Goal: Information Seeking & Learning: Check status

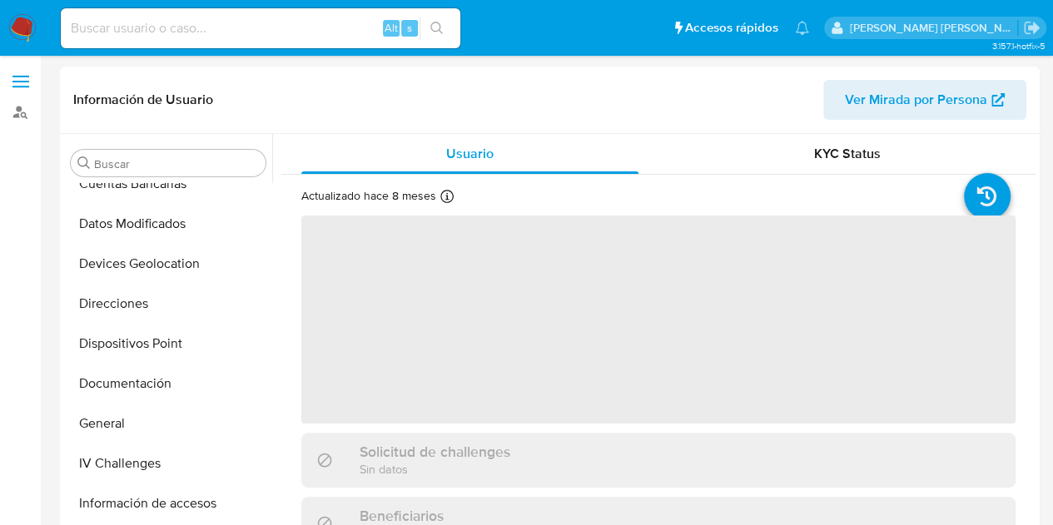
scroll to position [342, 0]
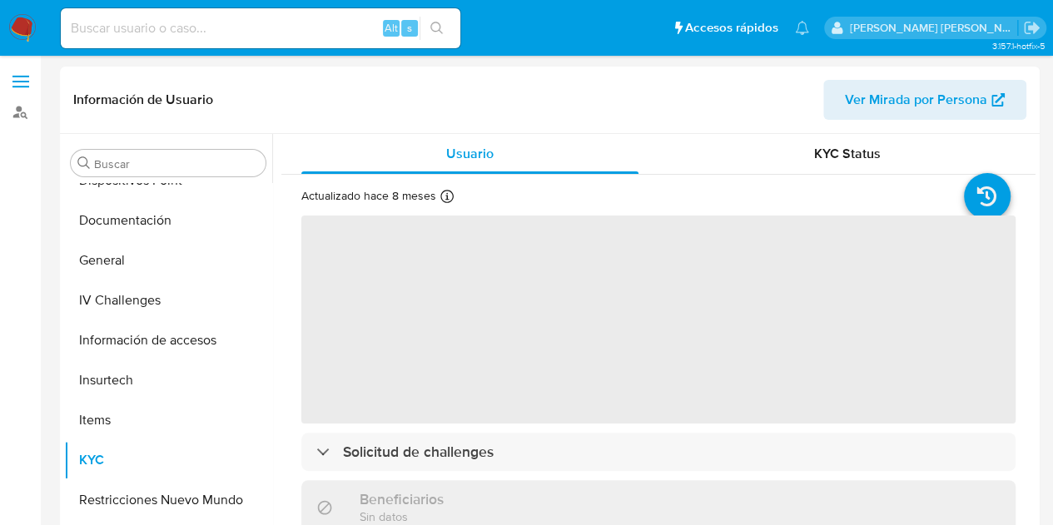
select select "10"
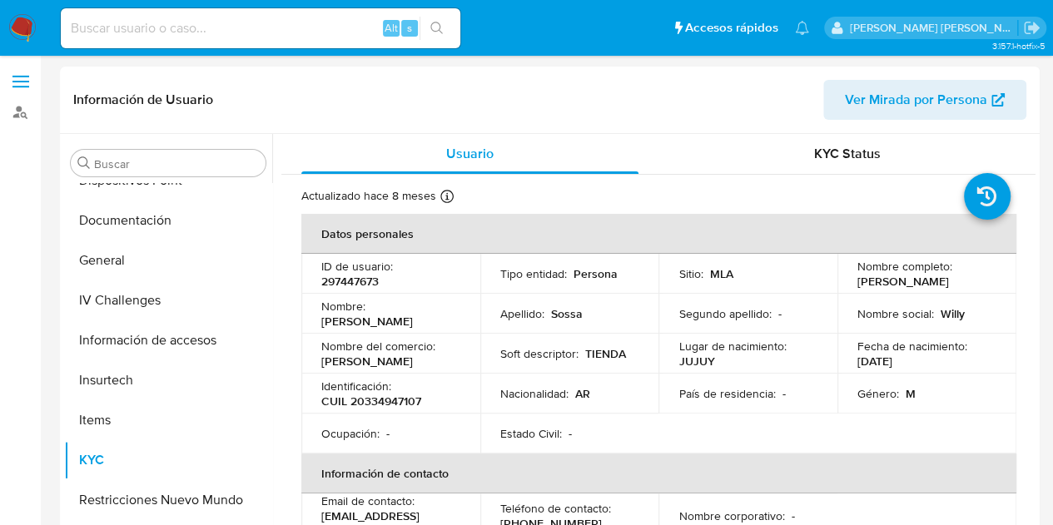
scroll to position [344, 0]
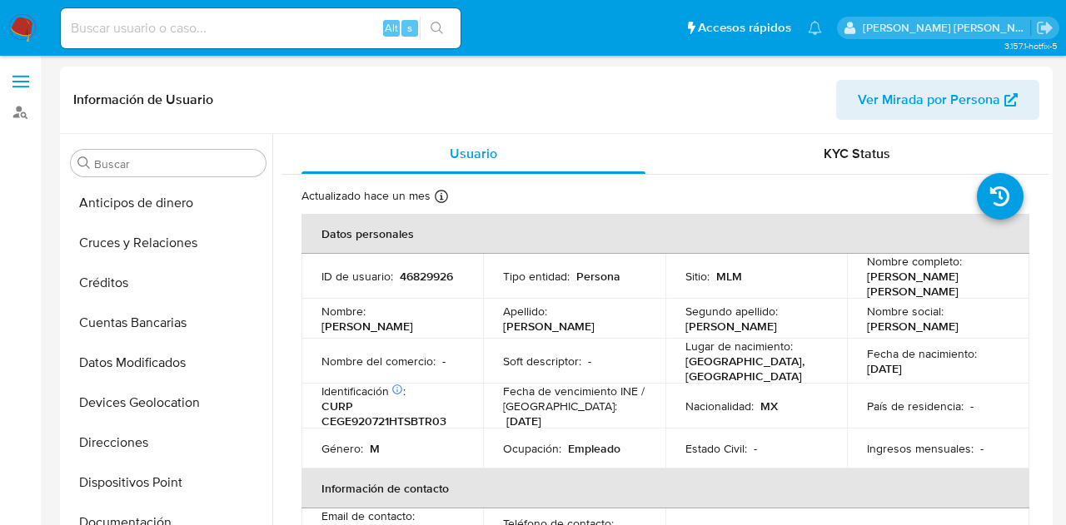
select select "10"
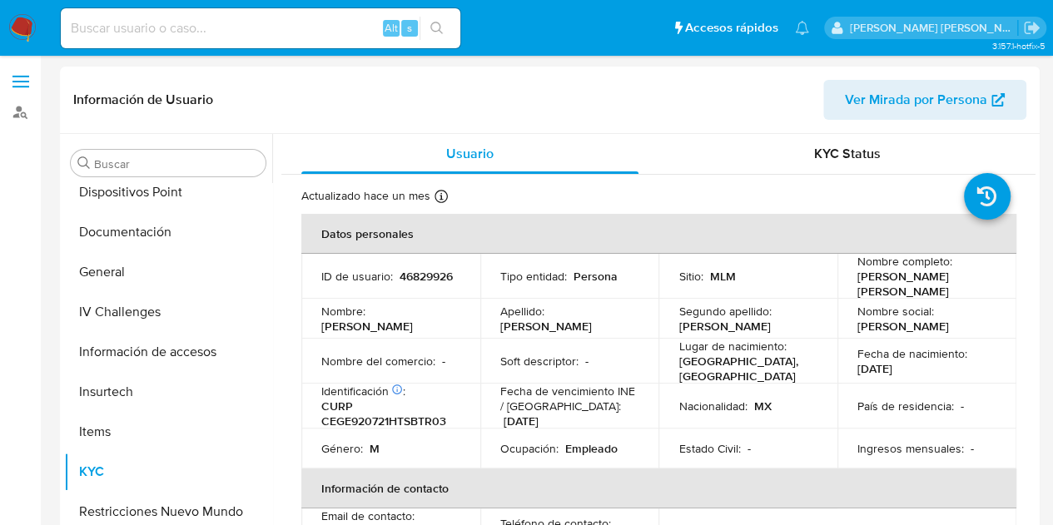
scroll to position [304, 0]
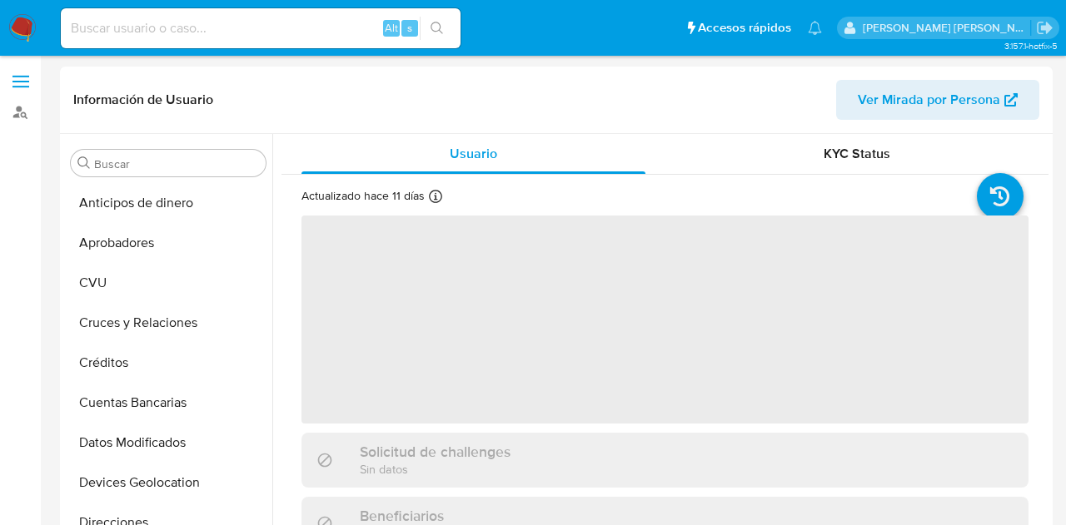
select select "10"
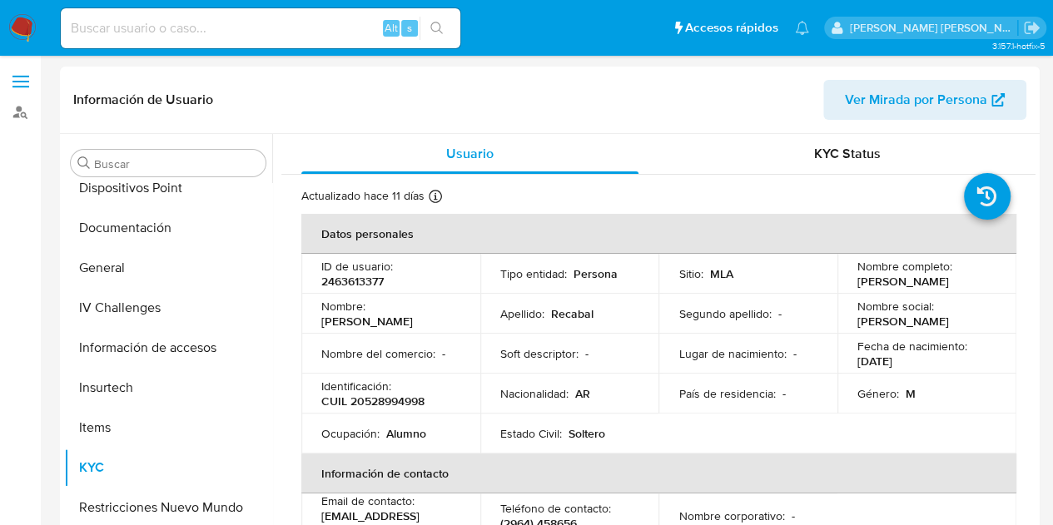
scroll to position [384, 0]
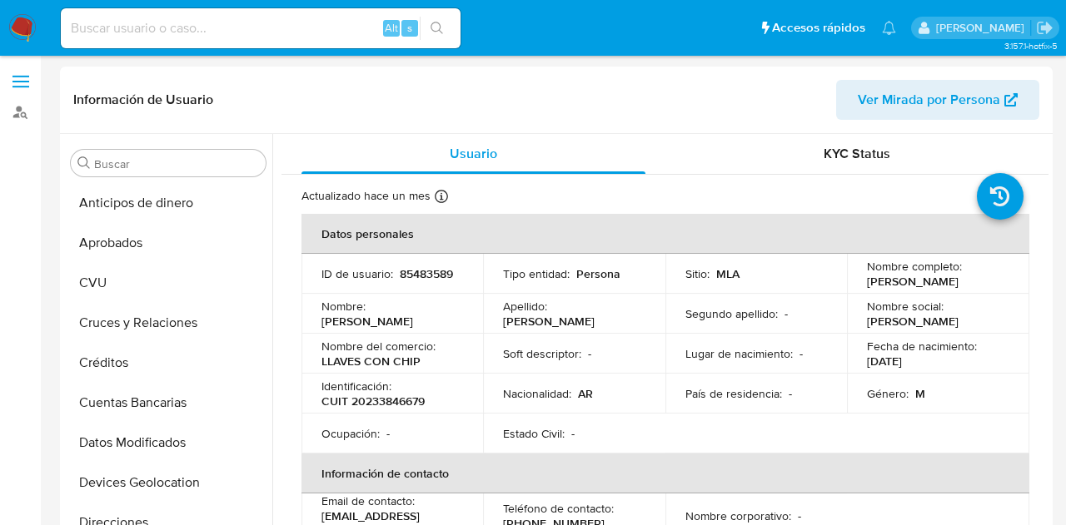
select select "10"
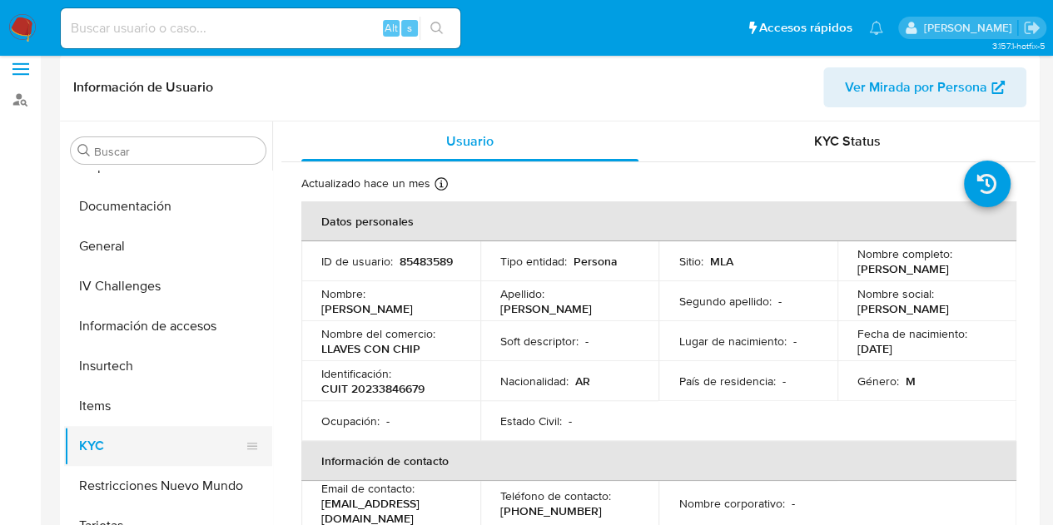
scroll to position [167, 0]
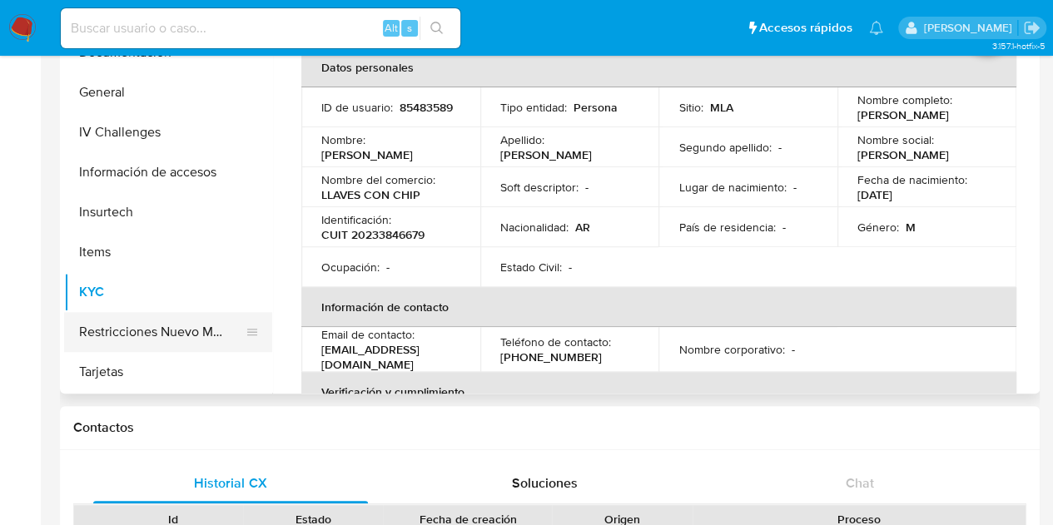
click at [192, 344] on button "Restricciones Nuevo Mundo" at bounding box center [161, 332] width 195 height 40
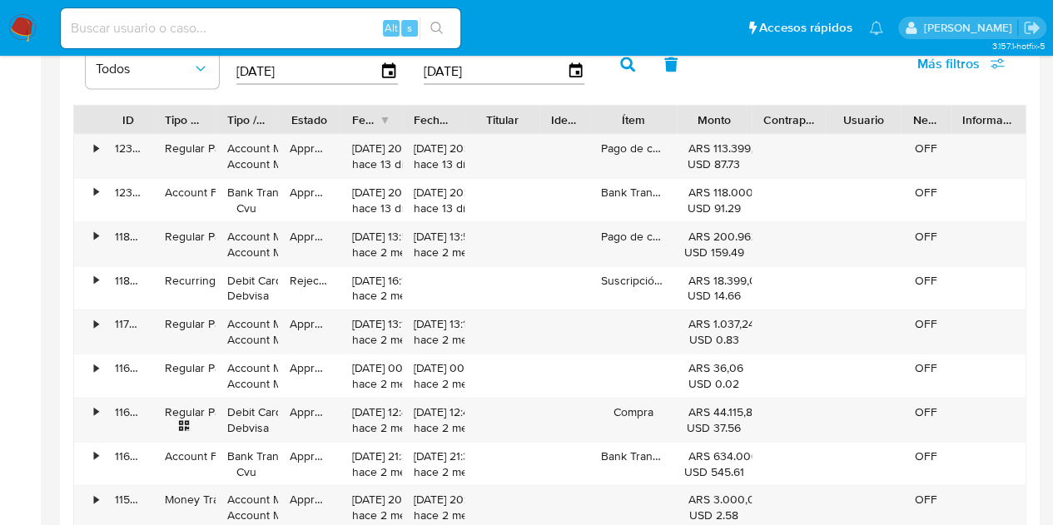
scroll to position [1582, 0]
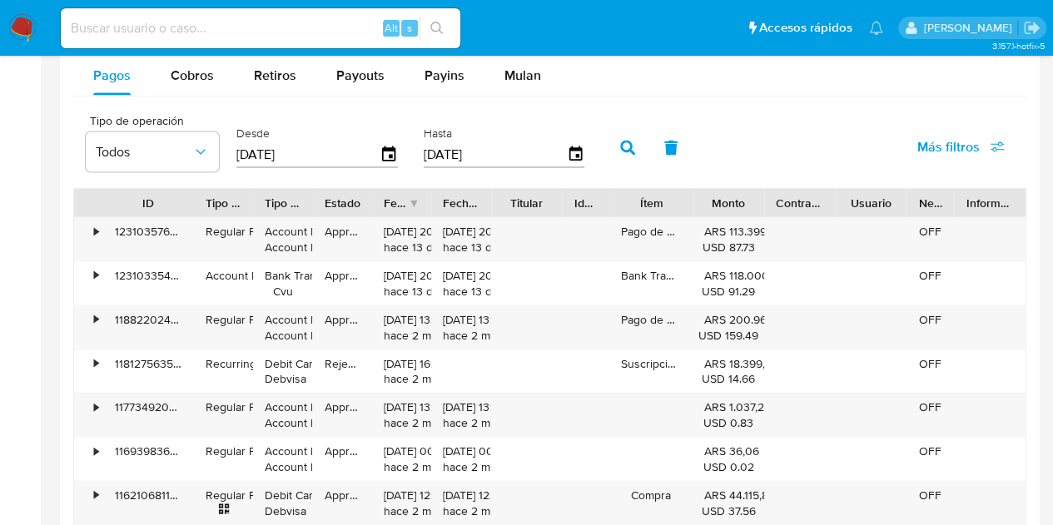
drag, startPoint x: 182, startPoint y: 206, endPoint x: 203, endPoint y: 207, distance: 21.7
click at [203, 207] on div at bounding box center [194, 203] width 30 height 28
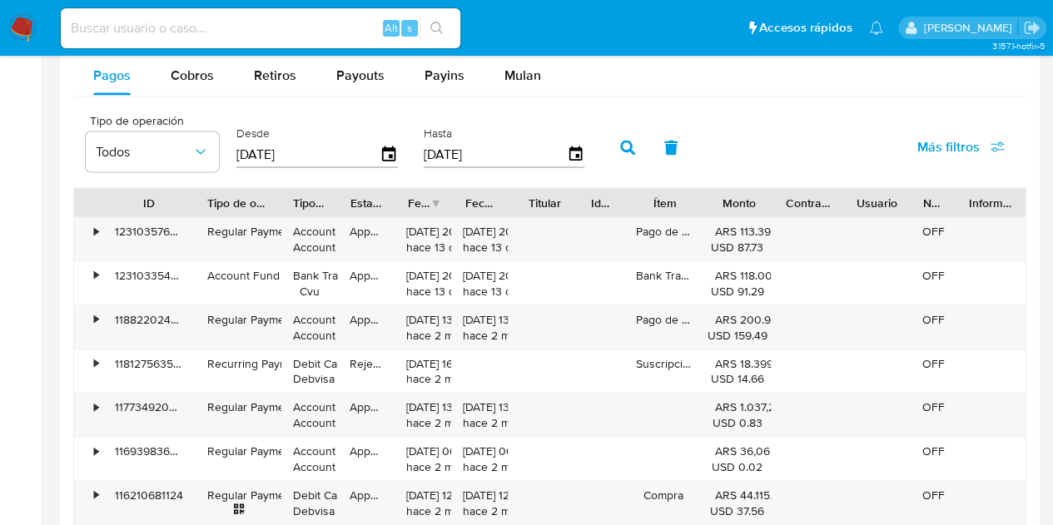
drag, startPoint x: 263, startPoint y: 207, endPoint x: 296, endPoint y: 211, distance: 33.5
click at [296, 211] on div at bounding box center [281, 203] width 30 height 28
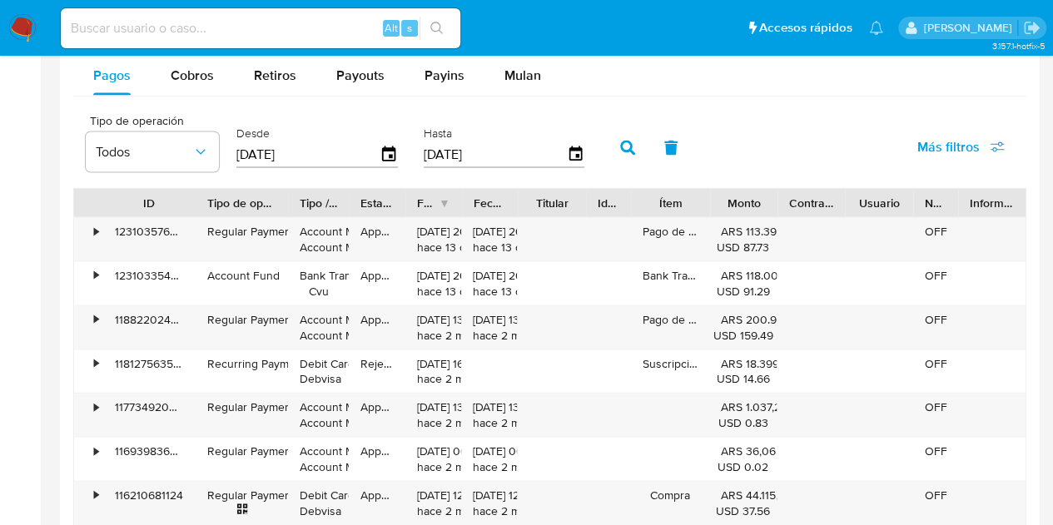
drag, startPoint x: 353, startPoint y: 198, endPoint x: 367, endPoint y: 202, distance: 14.8
click at [364, 202] on div at bounding box center [349, 203] width 30 height 28
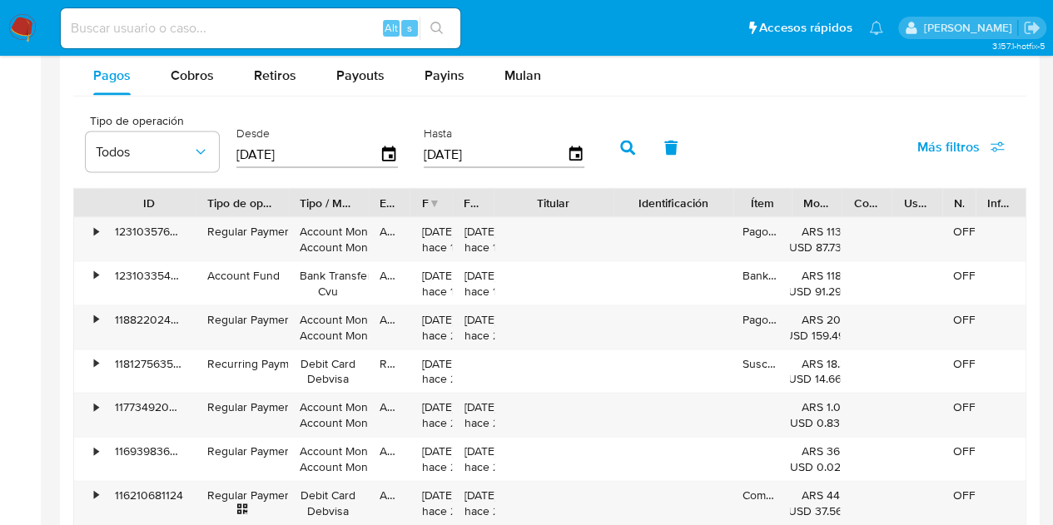
drag, startPoint x: 594, startPoint y: 197, endPoint x: 649, endPoint y: 209, distance: 56.2
click at [649, 209] on div "ID Tipo de operación Tipo / Método Estado Fecha de creación Fecha de aprobación…" at bounding box center [550, 203] width 952 height 28
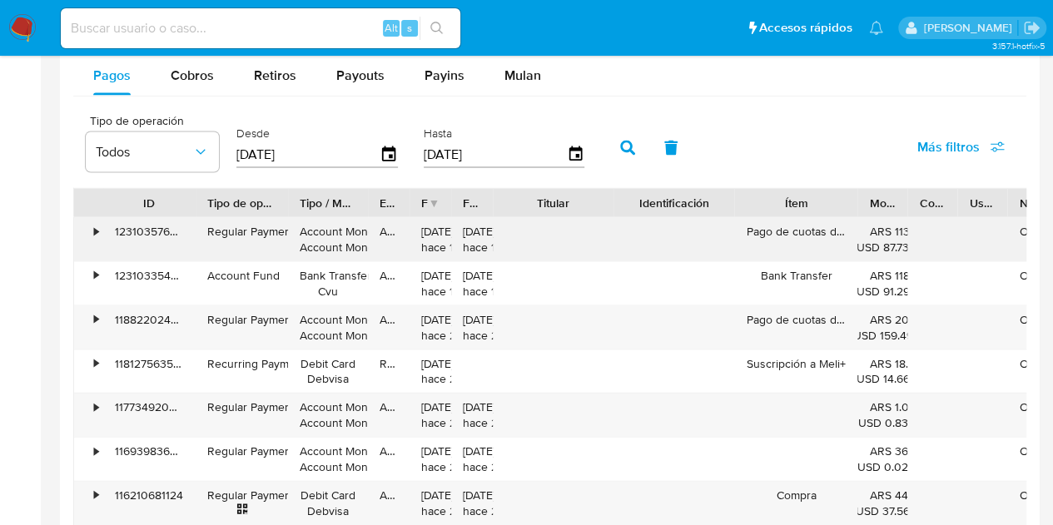
drag, startPoint x: 793, startPoint y: 207, endPoint x: 846, endPoint y: 220, distance: 54.7
click at [846, 220] on div "ID Tipo de operación Tipo / Método Estado Fecha de creación Fecha de aprobación…" at bounding box center [549, 423] width 953 height 470
click at [1019, 220] on div "ID Tipo de operación Tipo / Método Estado Fecha de creación Fecha de aprobación…" at bounding box center [549, 423] width 953 height 470
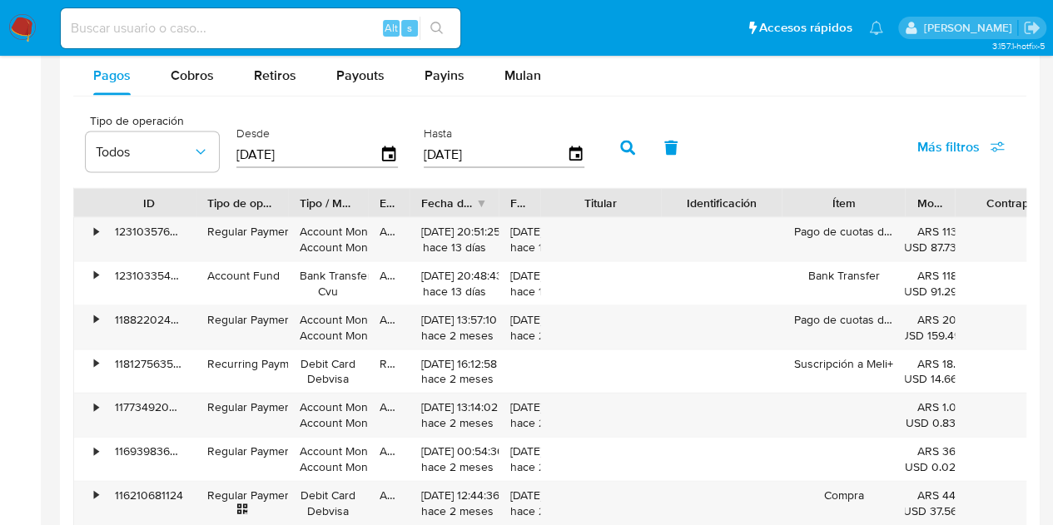
drag, startPoint x: 498, startPoint y: 196, endPoint x: 465, endPoint y: 197, distance: 33.3
click at [500, 195] on div at bounding box center [499, 203] width 30 height 28
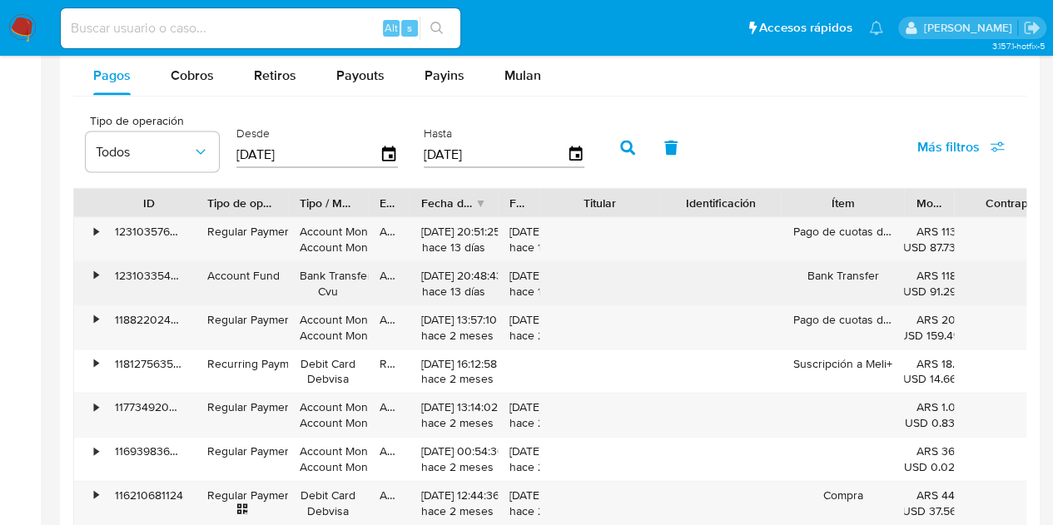
click at [100, 275] on div "•" at bounding box center [88, 283] width 29 height 43
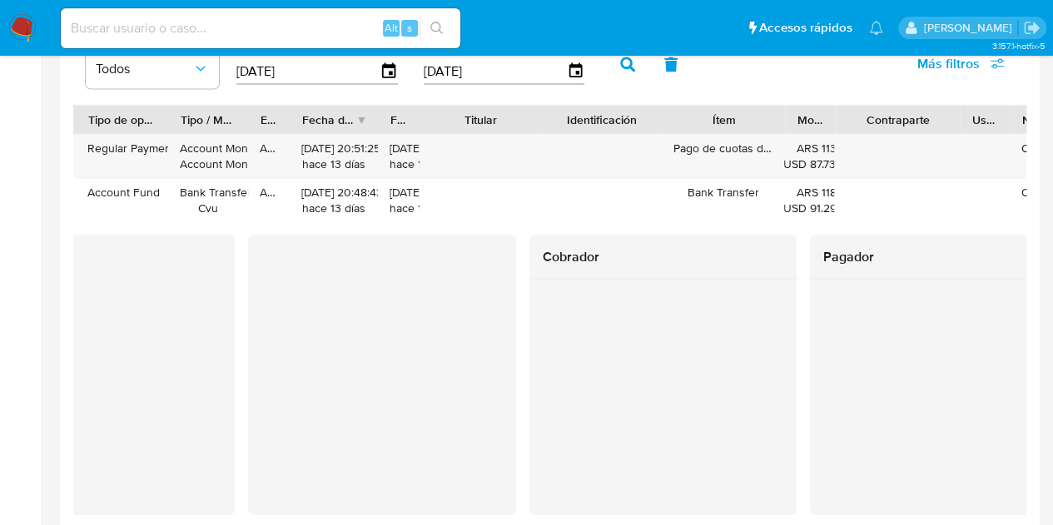
scroll to position [0, 186]
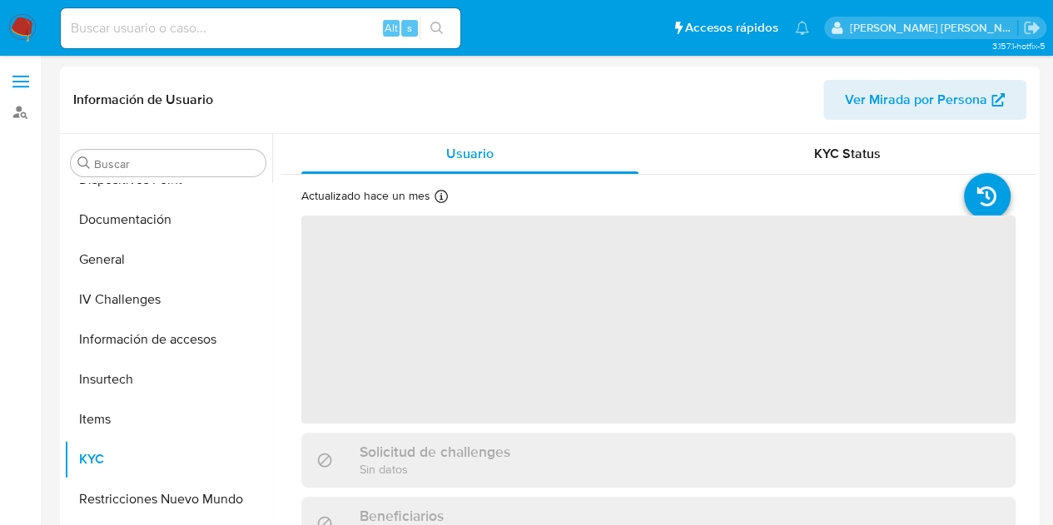
scroll to position [384, 0]
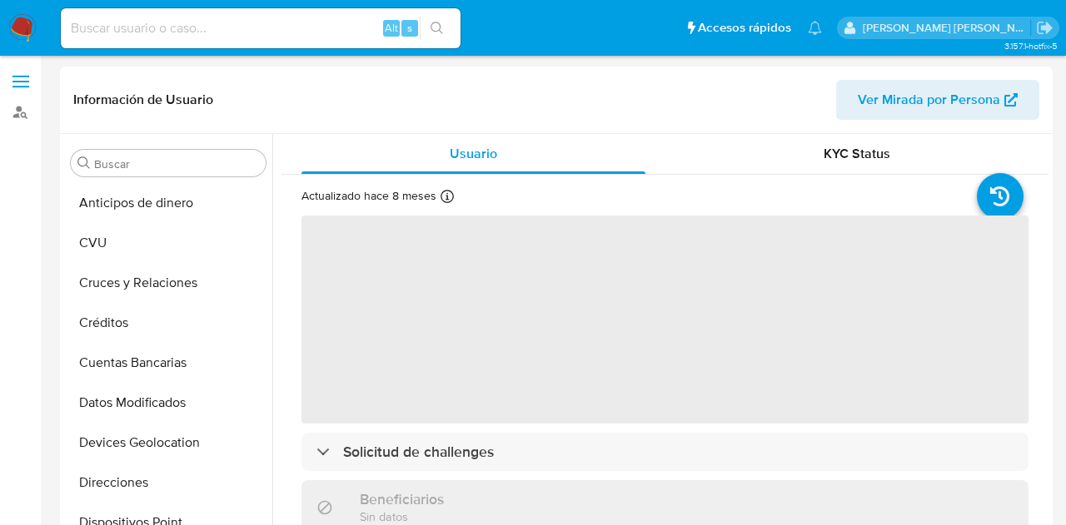
select select "10"
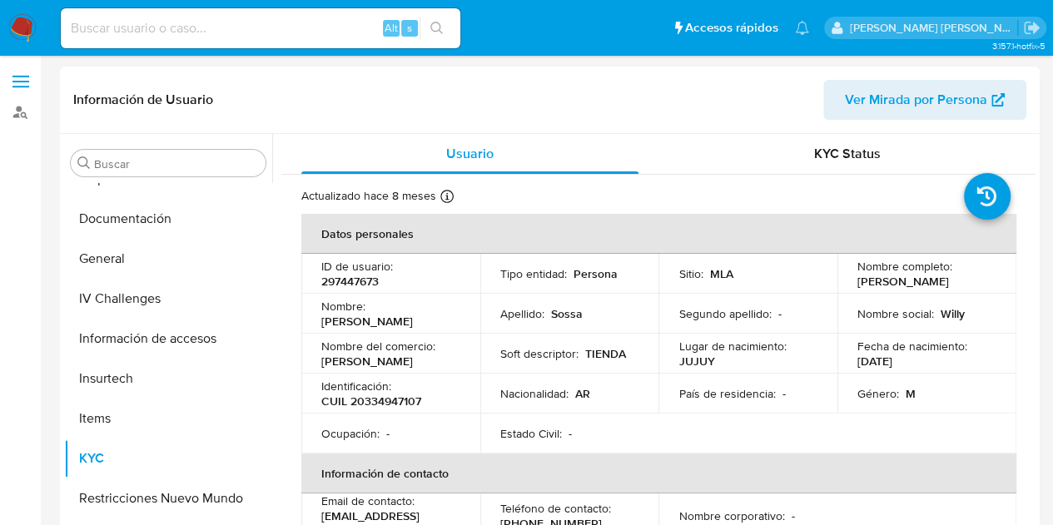
scroll to position [1547, 0]
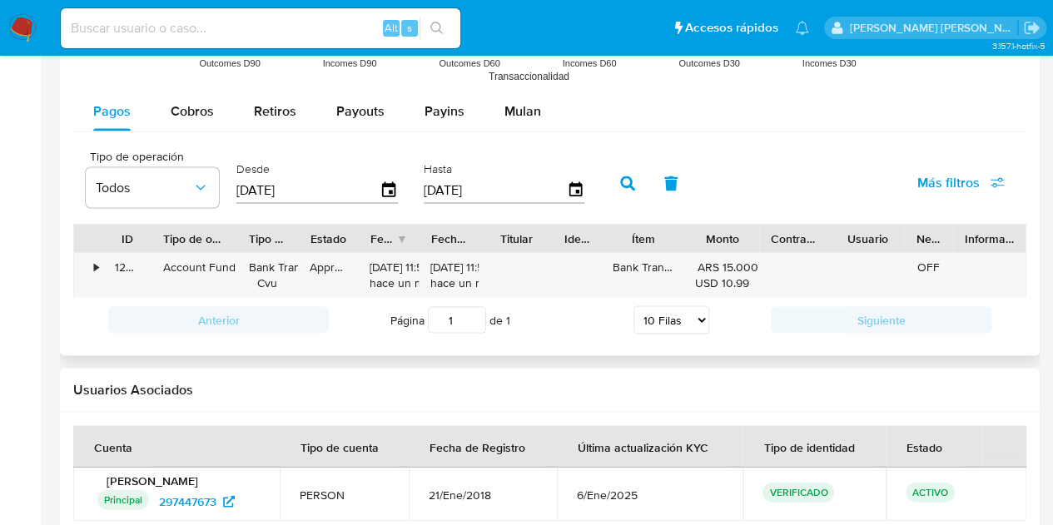
drag, startPoint x: 221, startPoint y: 244, endPoint x: 251, endPoint y: 241, distance: 30.2
click at [251, 241] on div at bounding box center [237, 238] width 30 height 28
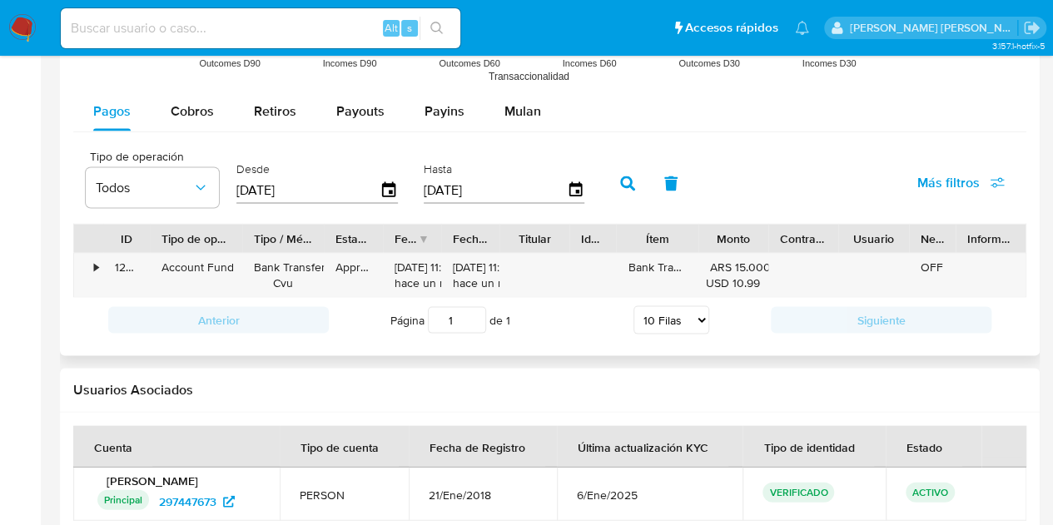
drag, startPoint x: 296, startPoint y: 241, endPoint x: 282, endPoint y: 241, distance: 13.3
click at [320, 239] on div at bounding box center [324, 238] width 30 height 28
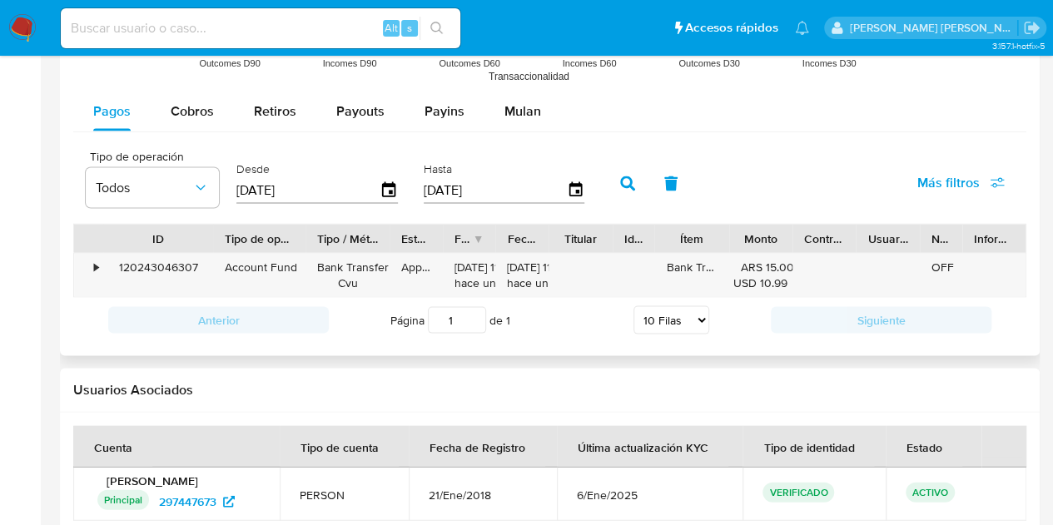
drag, startPoint x: 147, startPoint y: 232, endPoint x: 209, endPoint y: 223, distance: 63.1
click at [209, 224] on div at bounding box center [213, 238] width 30 height 28
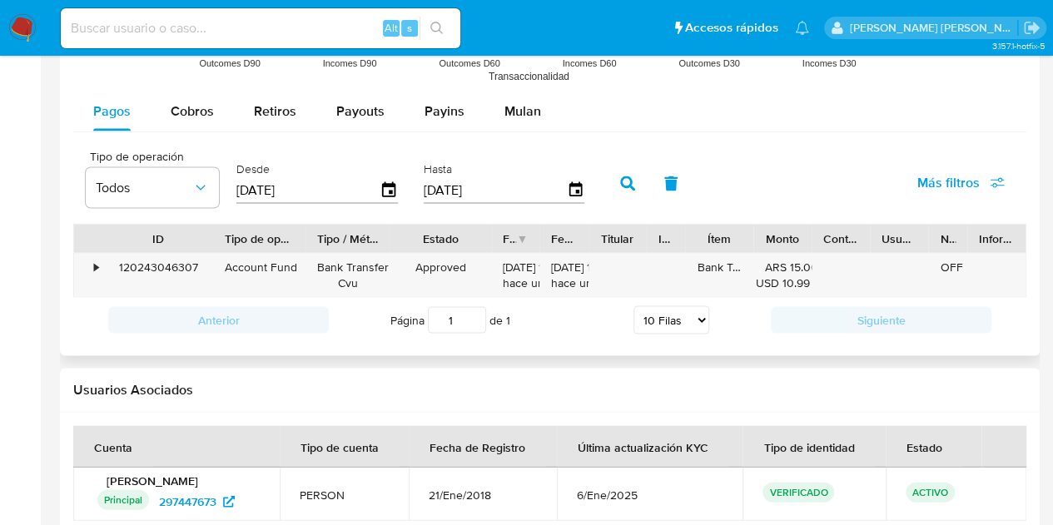
drag, startPoint x: 443, startPoint y: 232, endPoint x: 491, endPoint y: 229, distance: 48.4
click at [491, 229] on div at bounding box center [491, 238] width 30 height 28
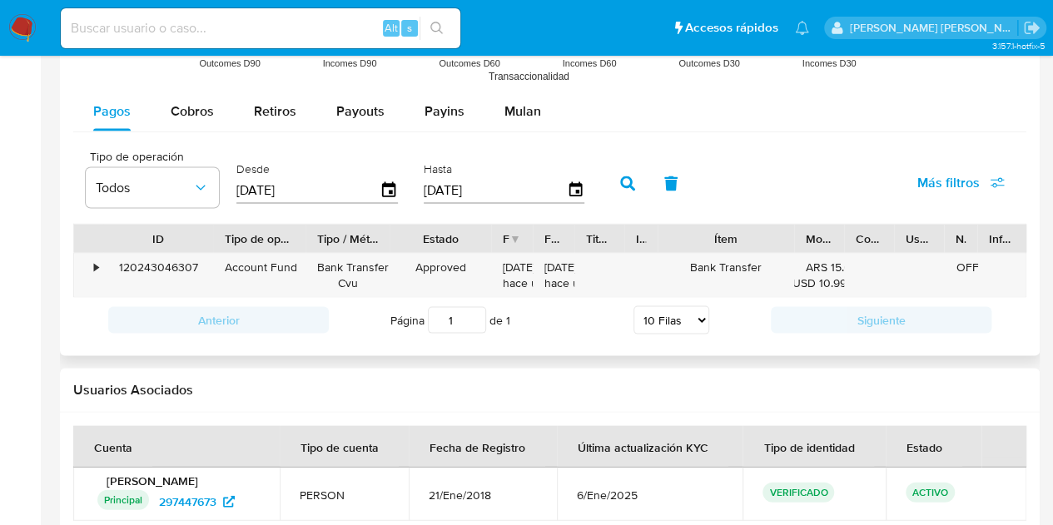
drag, startPoint x: 743, startPoint y: 236, endPoint x: 811, endPoint y: 243, distance: 68.7
click at [811, 243] on div "ID Tipo de operación Tipo / Método Estado Fecha de creación Fecha de aprobación…" at bounding box center [550, 238] width 952 height 28
drag, startPoint x: 786, startPoint y: 239, endPoint x: 763, endPoint y: 237, distance: 23.4
click at [763, 237] on div "Ítem" at bounding box center [723, 238] width 115 height 28
drag, startPoint x: 673, startPoint y: 236, endPoint x: 661, endPoint y: 234, distance: 11.8
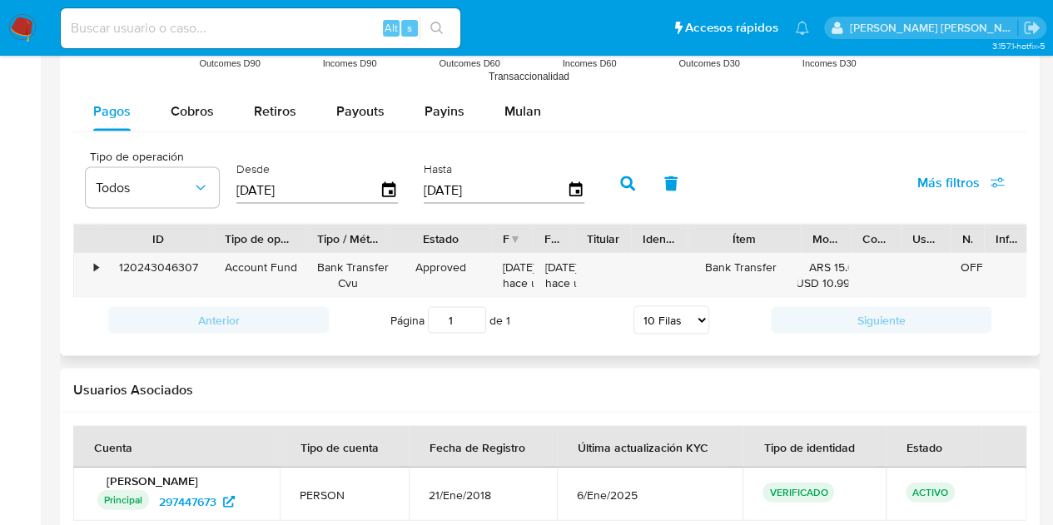
click at [695, 237] on div at bounding box center [688, 238] width 30 height 28
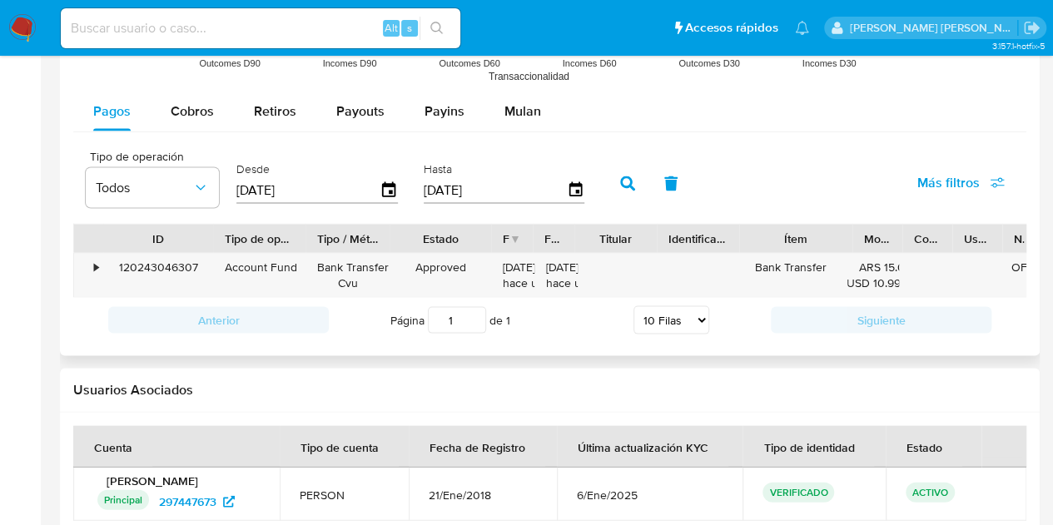
drag, startPoint x: 621, startPoint y: 231, endPoint x: 646, endPoint y: 234, distance: 25.2
click at [646, 234] on div at bounding box center [657, 238] width 30 height 28
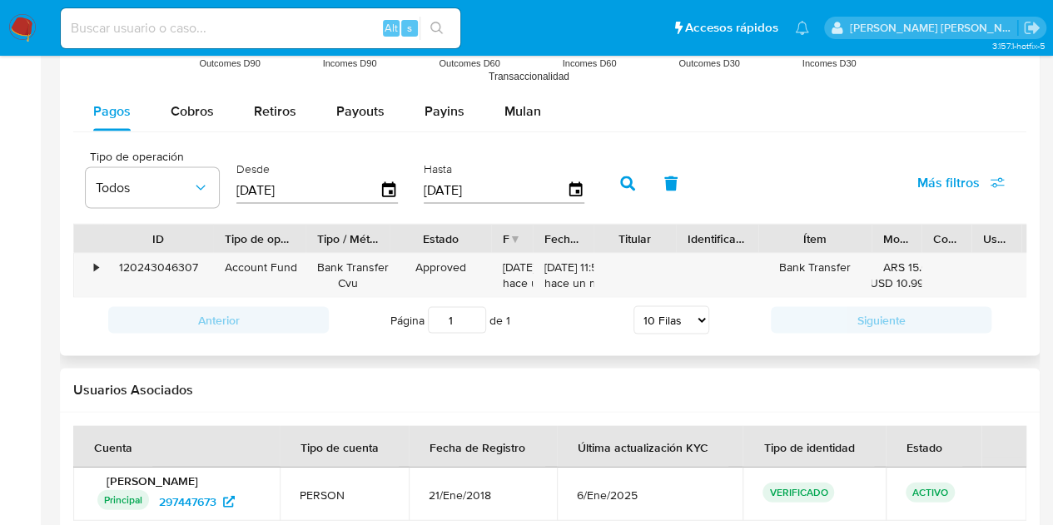
drag, startPoint x: 579, startPoint y: 239, endPoint x: 598, endPoint y: 237, distance: 19.2
click at [598, 237] on div at bounding box center [594, 238] width 30 height 28
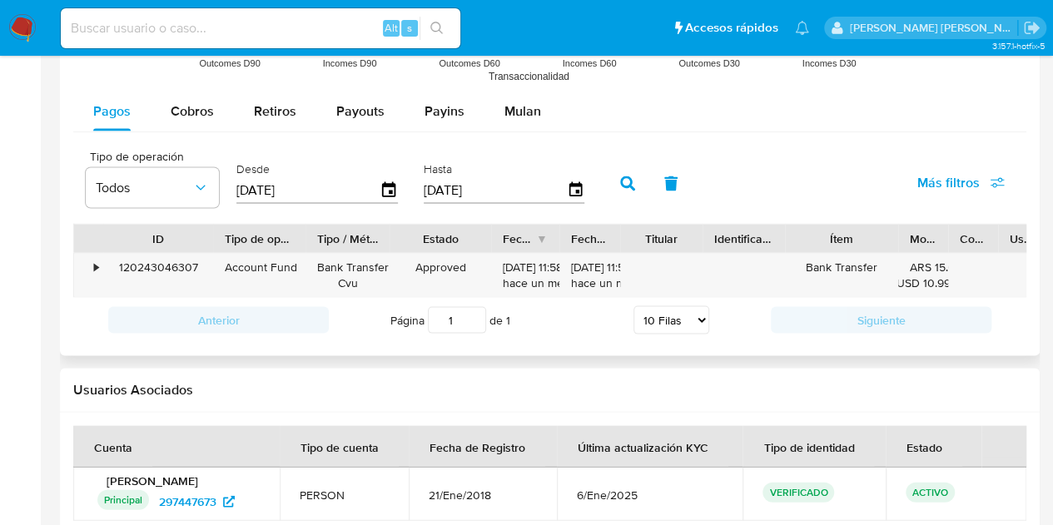
drag, startPoint x: 536, startPoint y: 238, endPoint x: 563, endPoint y: 241, distance: 26.8
click at [563, 241] on div at bounding box center [560, 238] width 30 height 28
click at [100, 269] on div "•" at bounding box center [88, 274] width 29 height 43
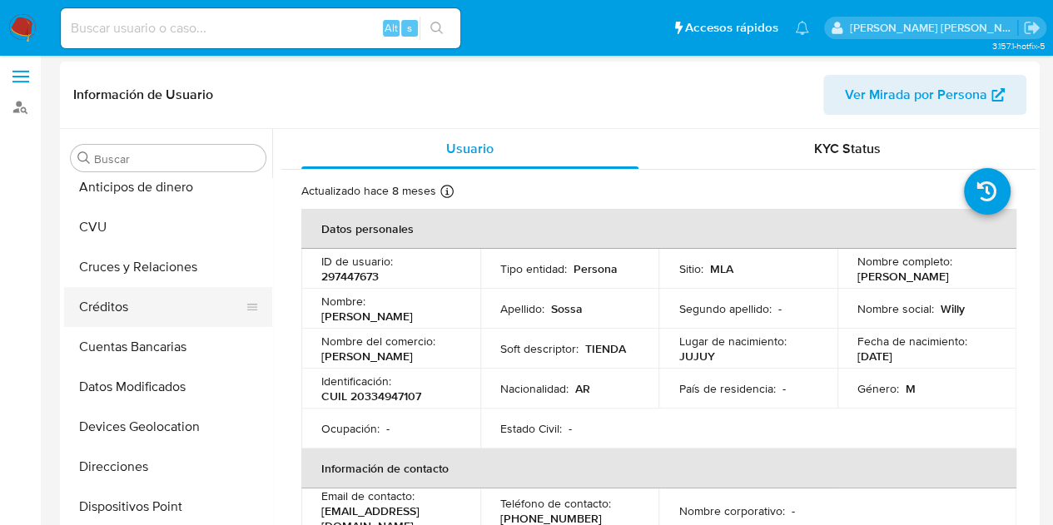
scroll to position [0, 0]
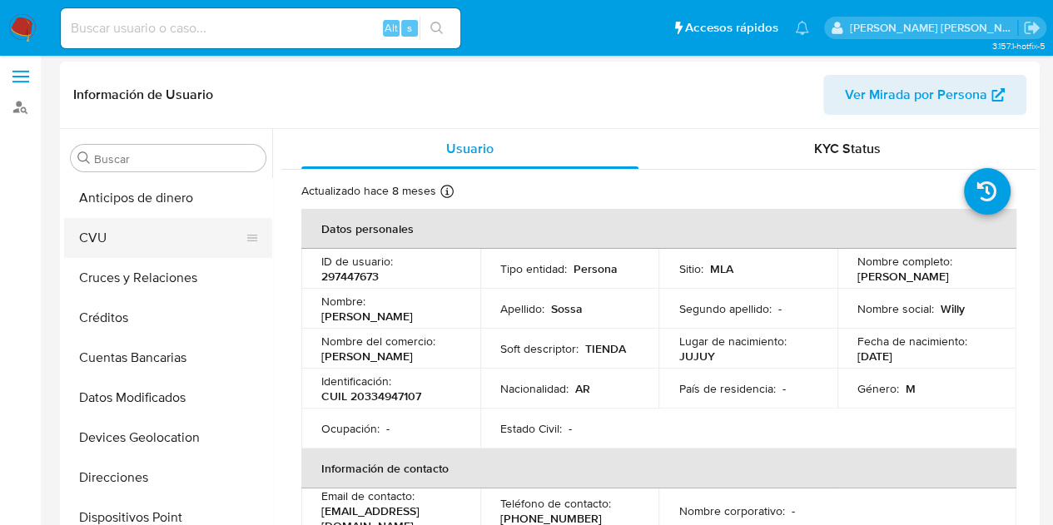
click at [137, 239] on button "CVU" at bounding box center [161, 238] width 195 height 40
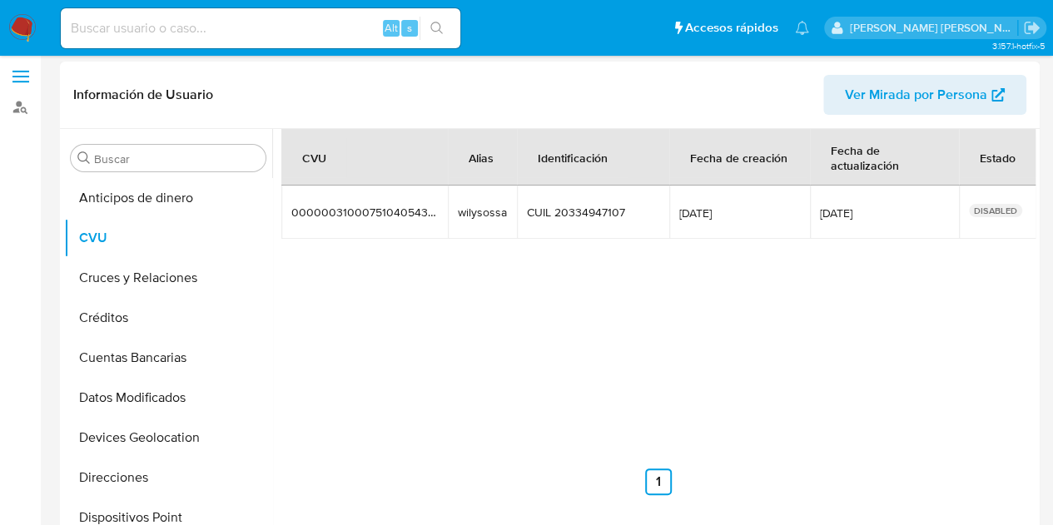
click at [834, 269] on div "CVU Alias Identificación Fecha de creación Fecha de actualización Estado 000000…" at bounding box center [658, 312] width 754 height 366
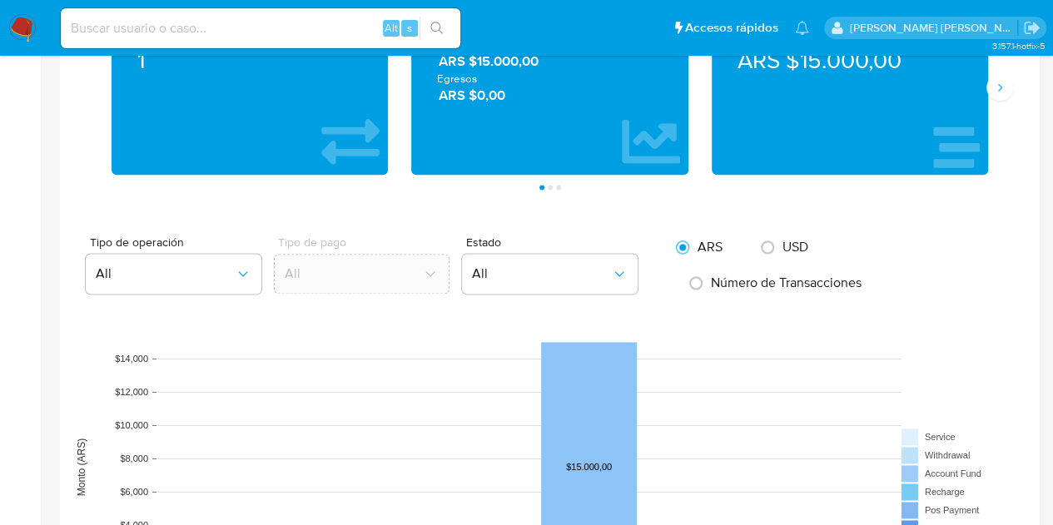
scroll to position [1587, 0]
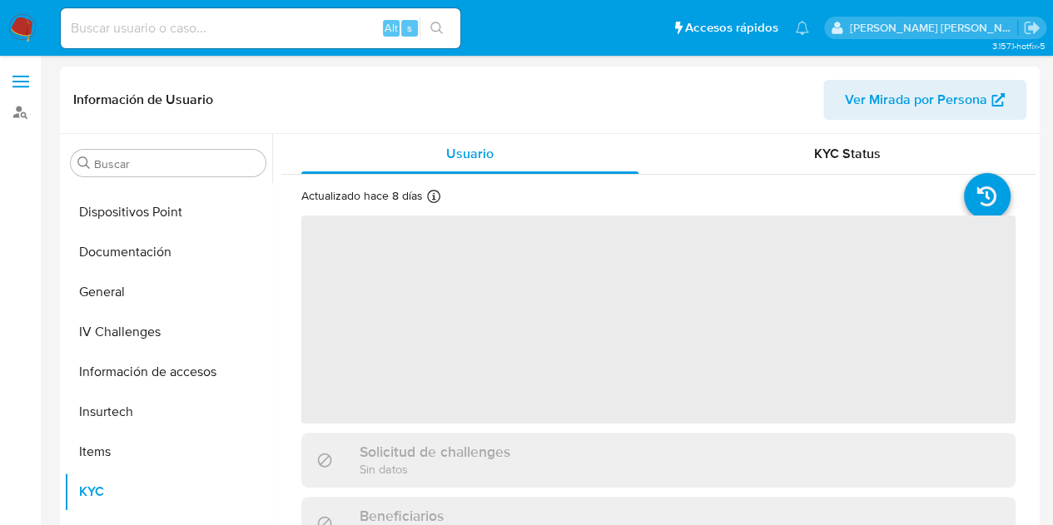
scroll to position [344, 0]
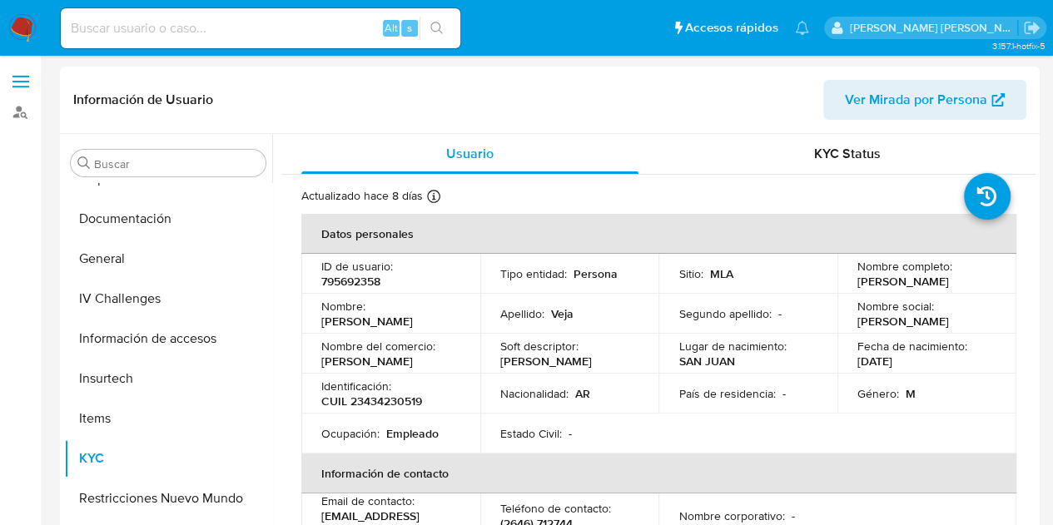
select select "10"
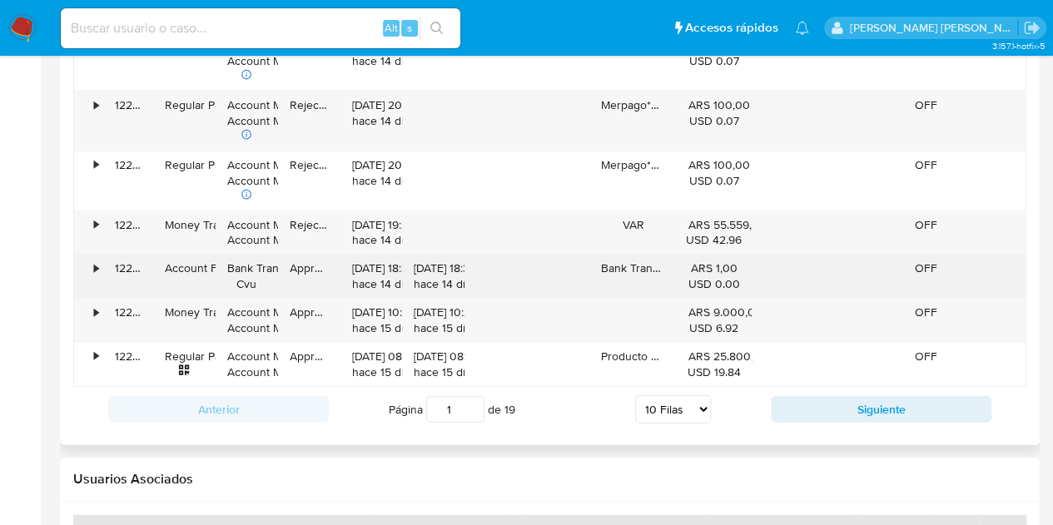
click at [99, 264] on div "•" at bounding box center [88, 276] width 29 height 43
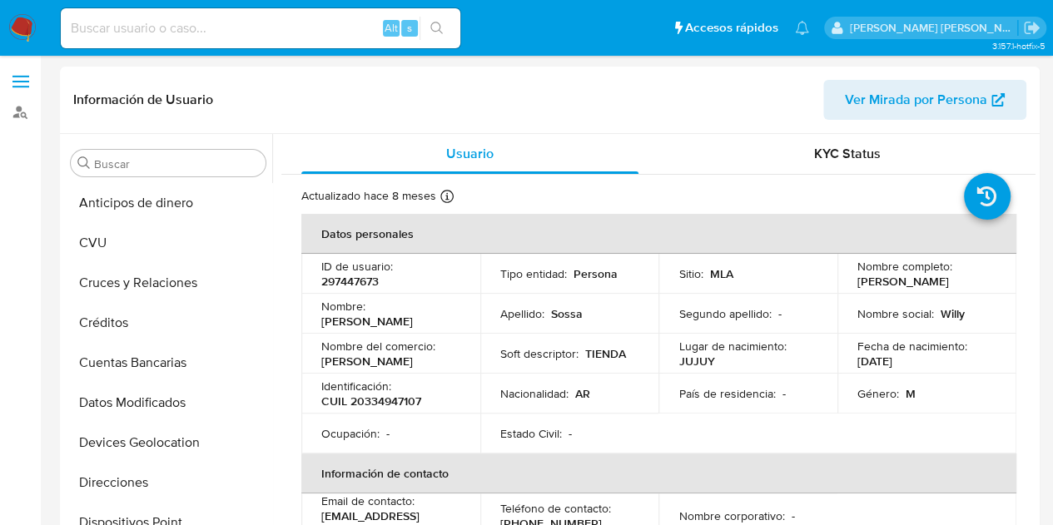
select select "10"
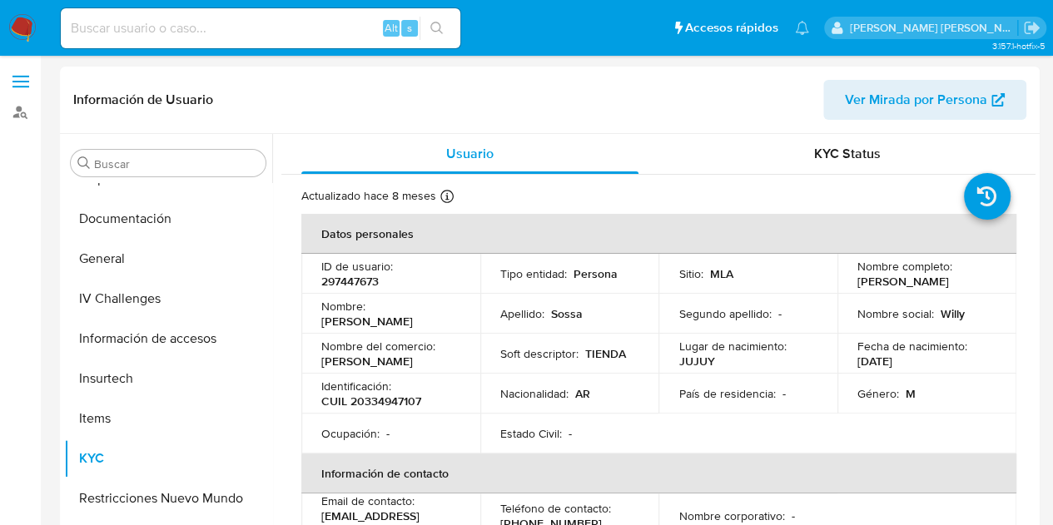
scroll to position [1547, 0]
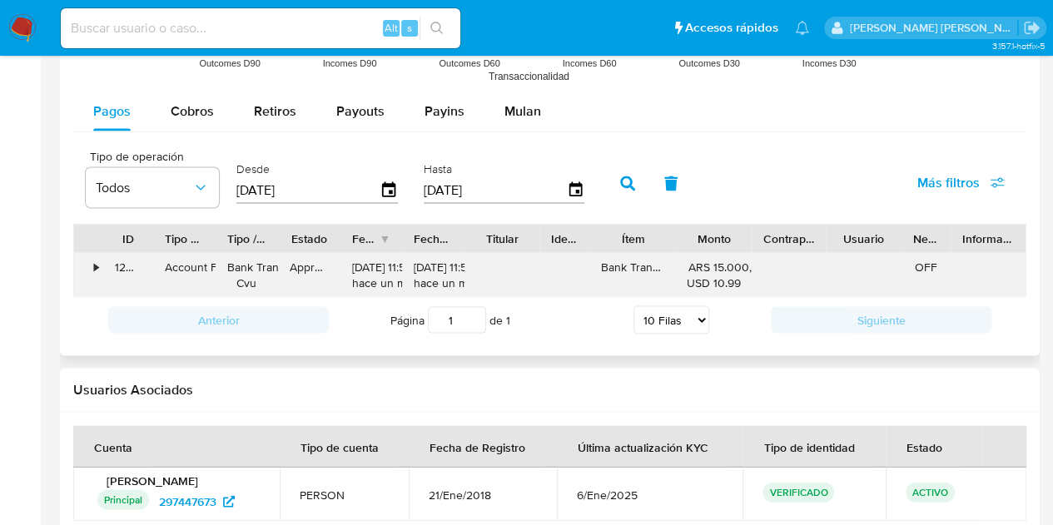
click at [95, 264] on div "•" at bounding box center [96, 267] width 4 height 16
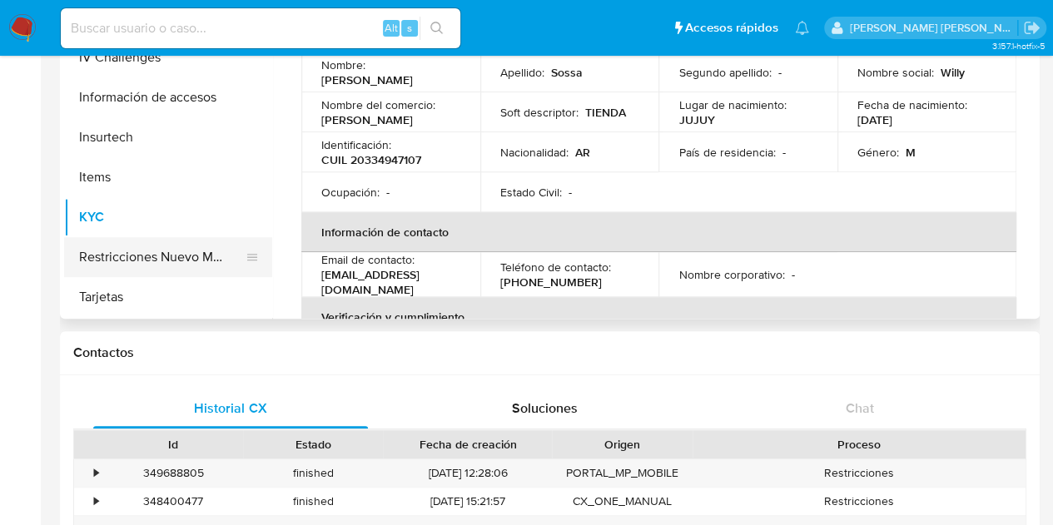
scroll to position [250, 0]
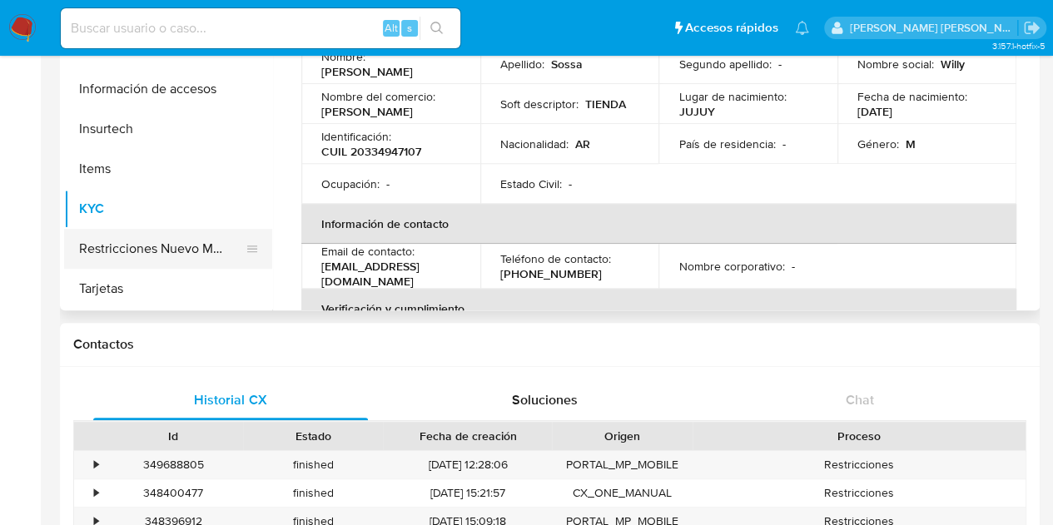
click at [129, 251] on button "Restricciones Nuevo Mundo" at bounding box center [161, 249] width 195 height 40
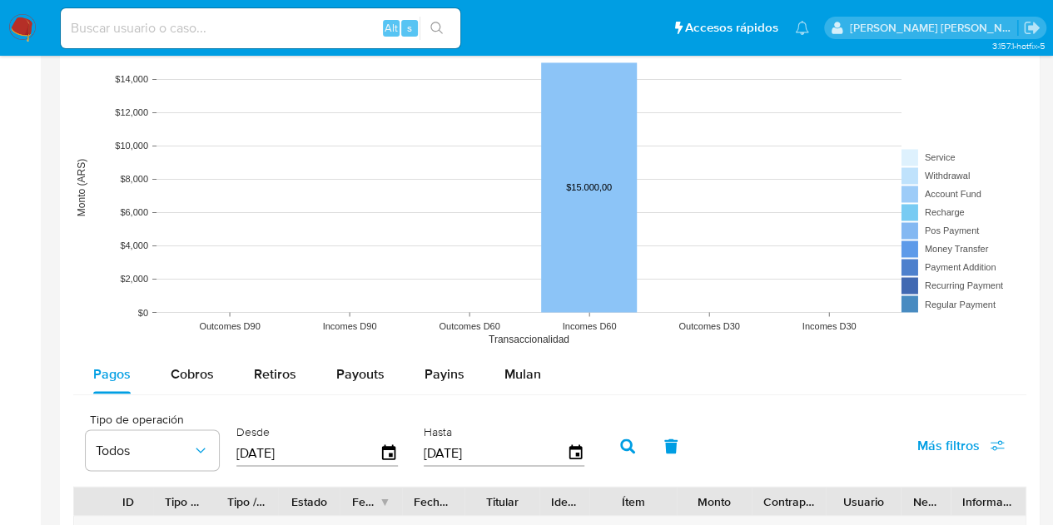
scroll to position [1499, 0]
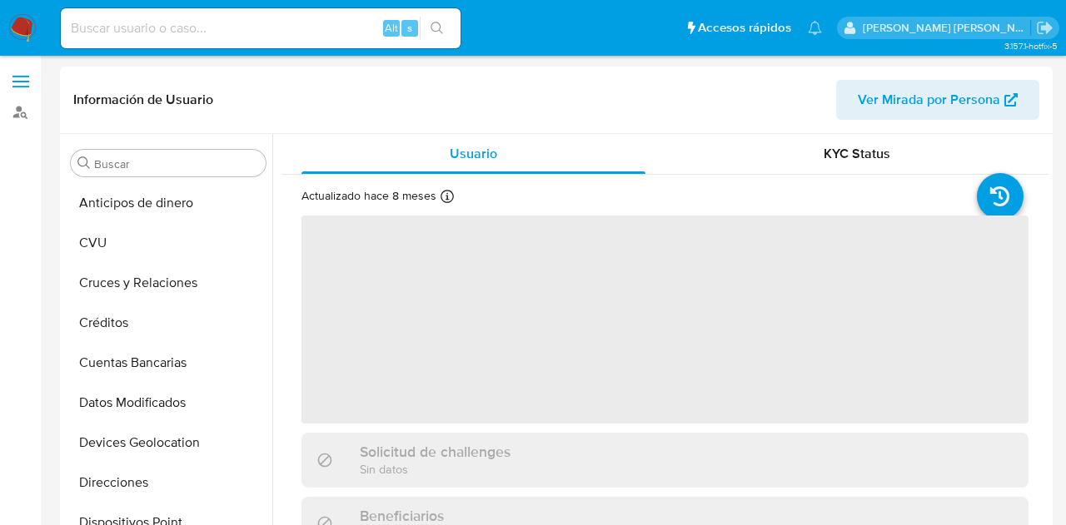
select select "10"
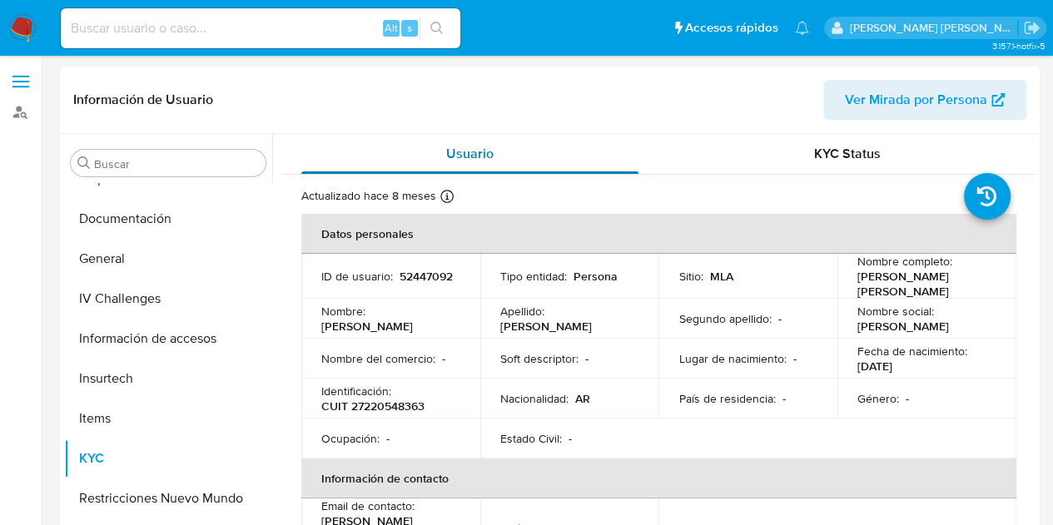
scroll to position [1547, 0]
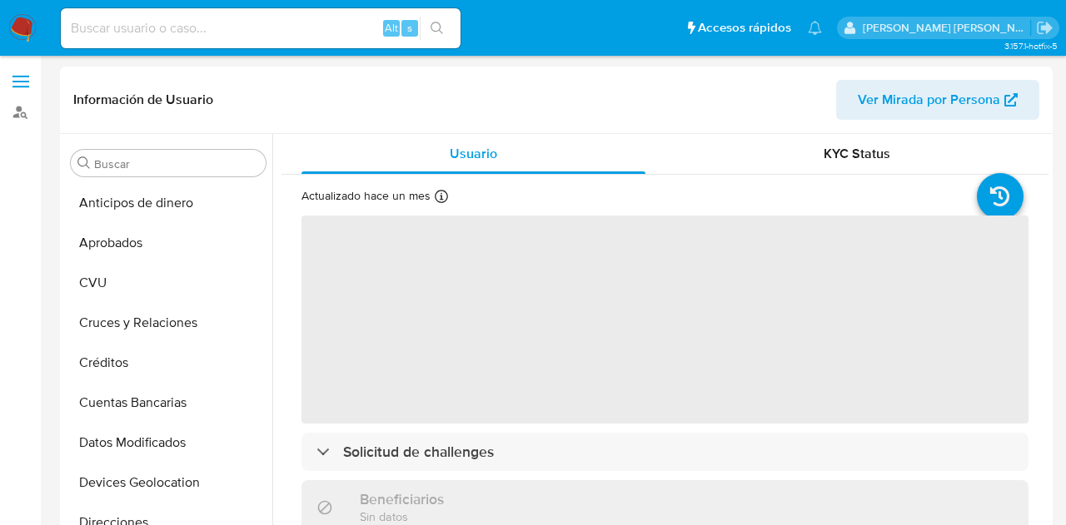
select select "10"
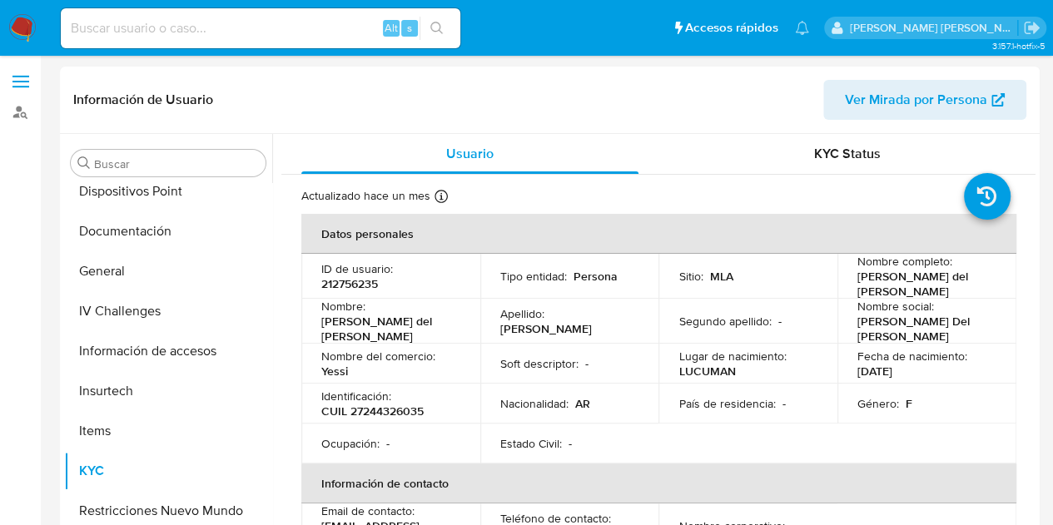
scroll to position [384, 0]
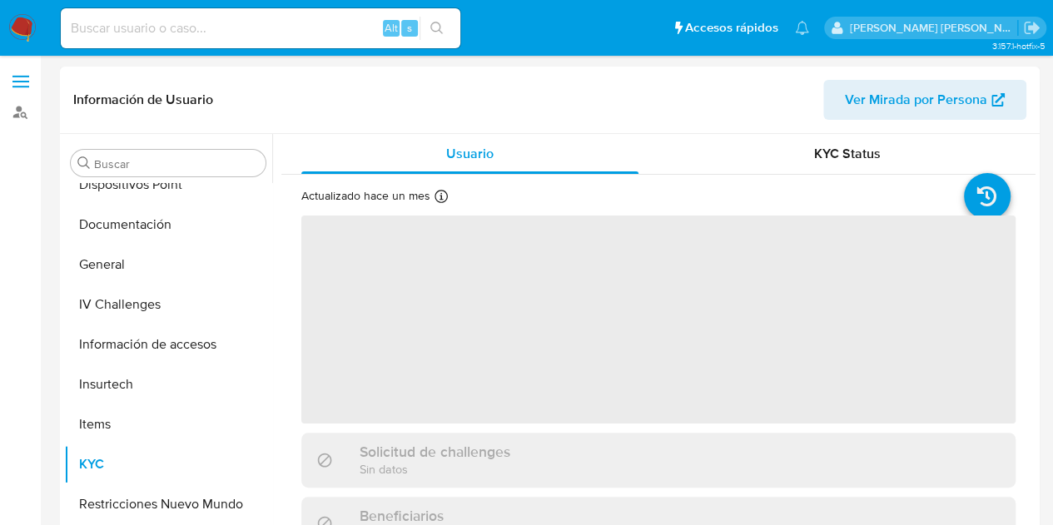
scroll to position [384, 0]
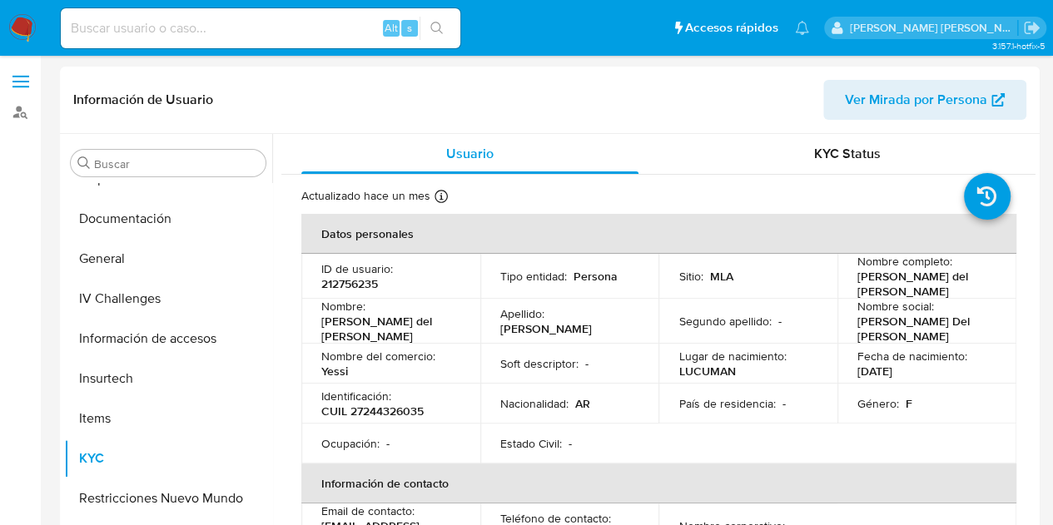
select select "10"
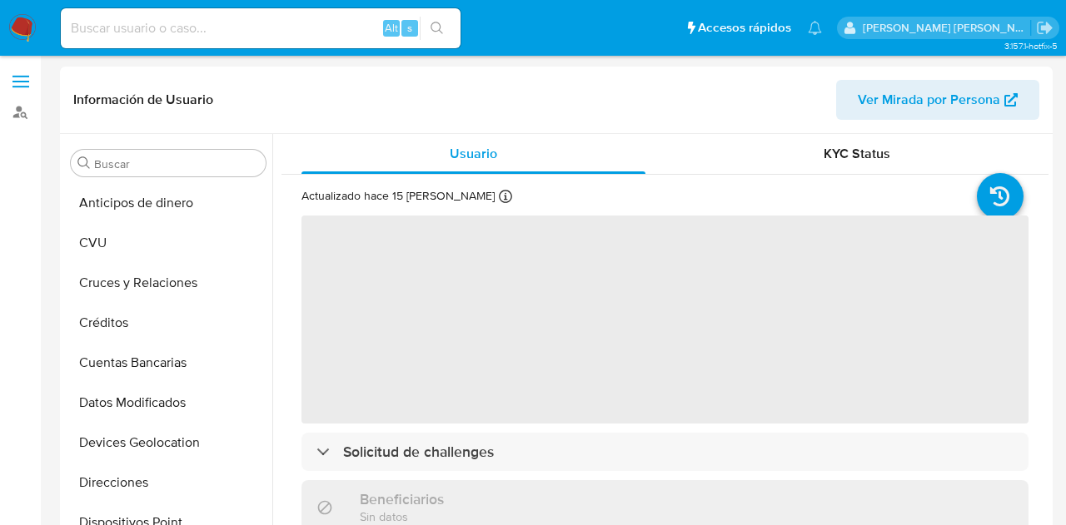
select select "10"
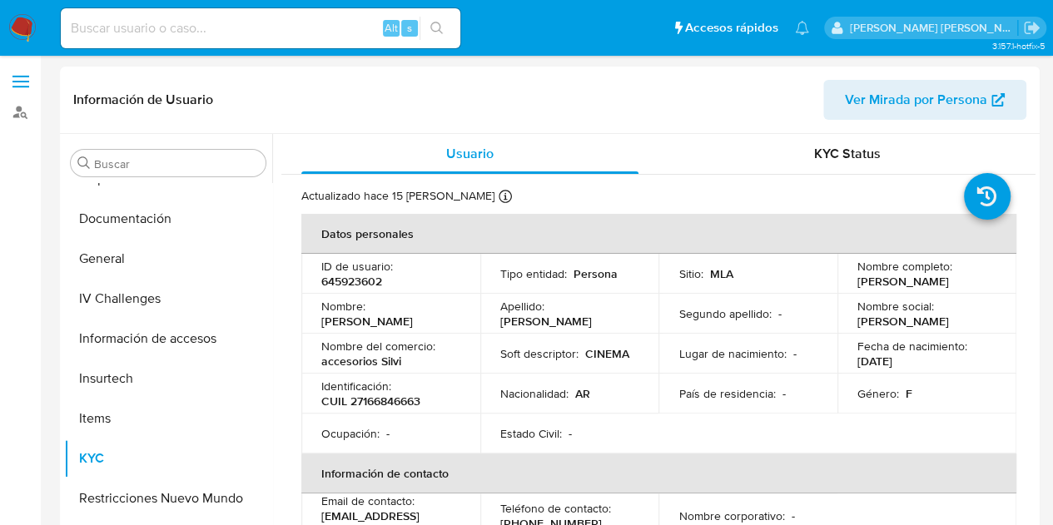
scroll to position [1479, 0]
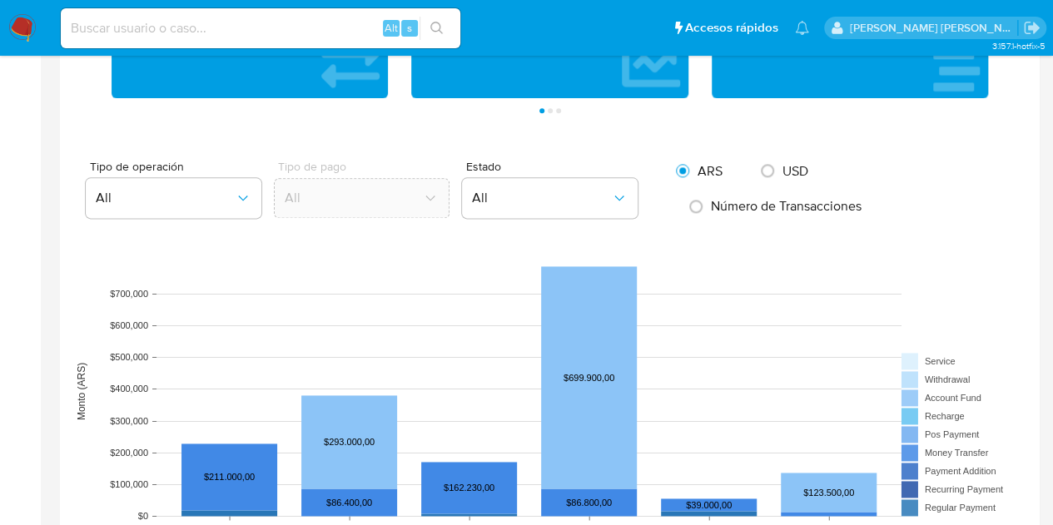
scroll to position [1249, 0]
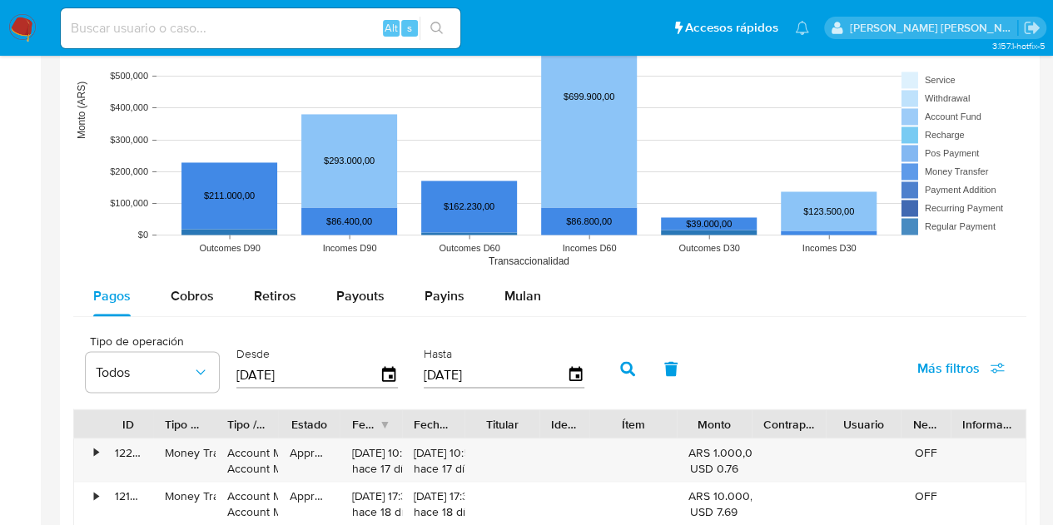
click at [666, 331] on div "Tipo de operación Todos Desde 05/06/2025 Hasta 02/09/2025 Más filtros" at bounding box center [549, 367] width 953 height 83
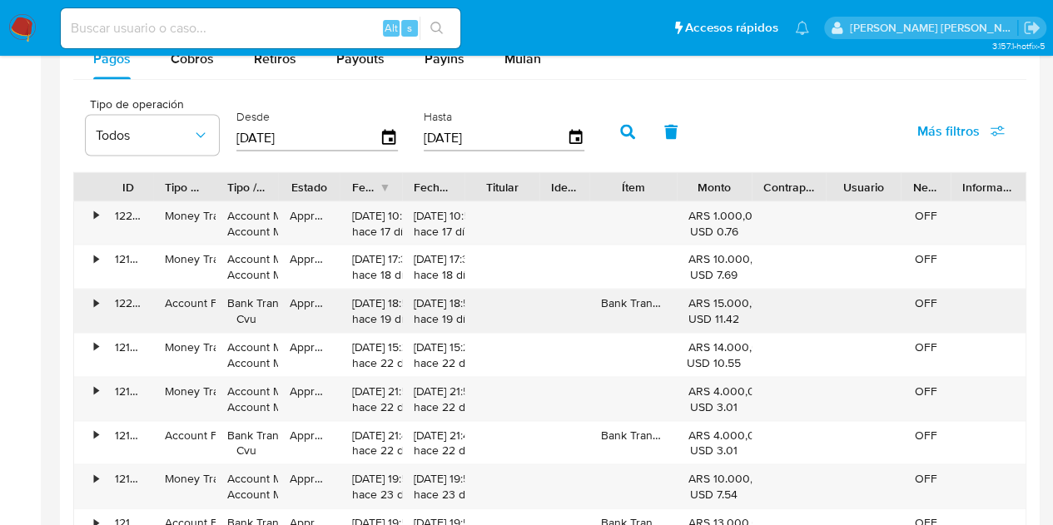
scroll to position [1416, 0]
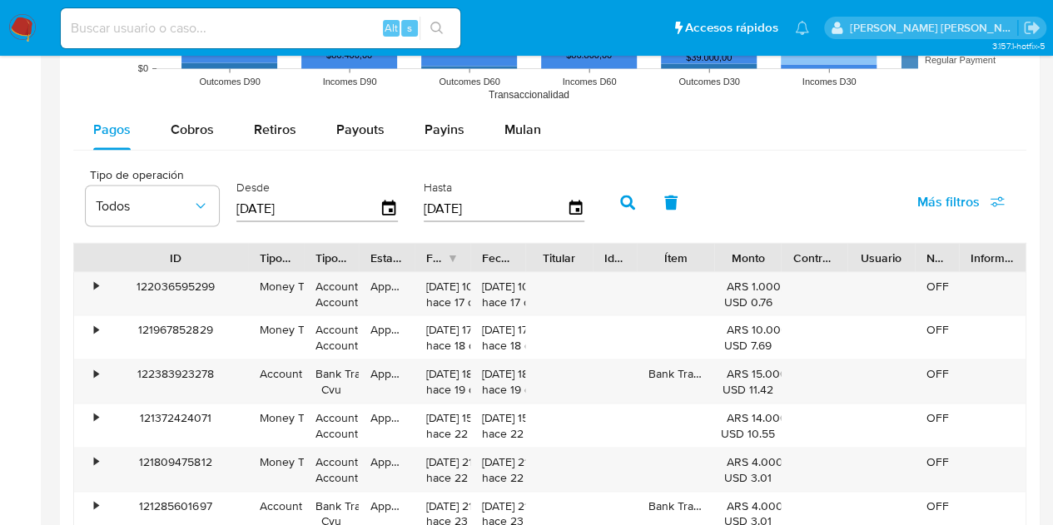
drag, startPoint x: 150, startPoint y: 254, endPoint x: 245, endPoint y: 252, distance: 94.9
click at [245, 252] on div at bounding box center [248, 257] width 30 height 28
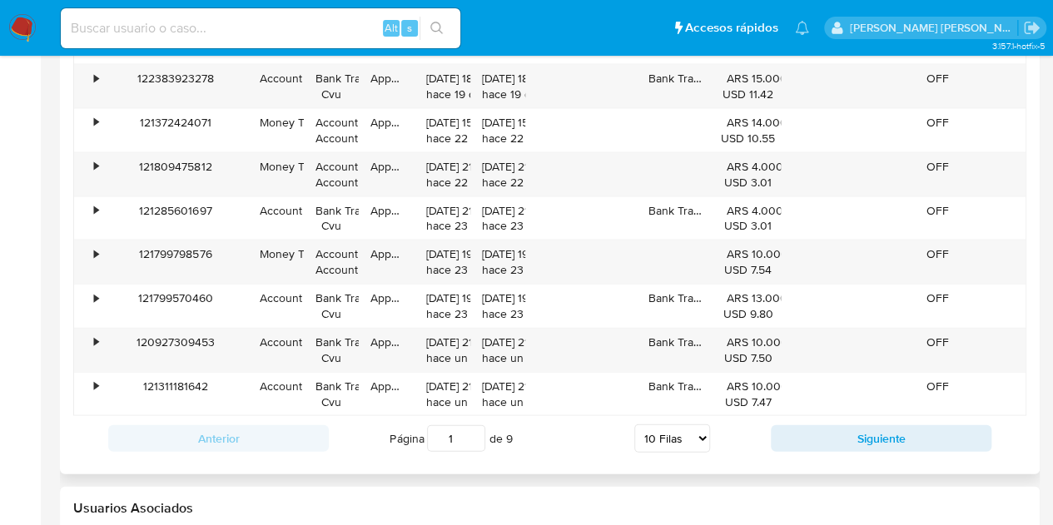
scroll to position [1749, 0]
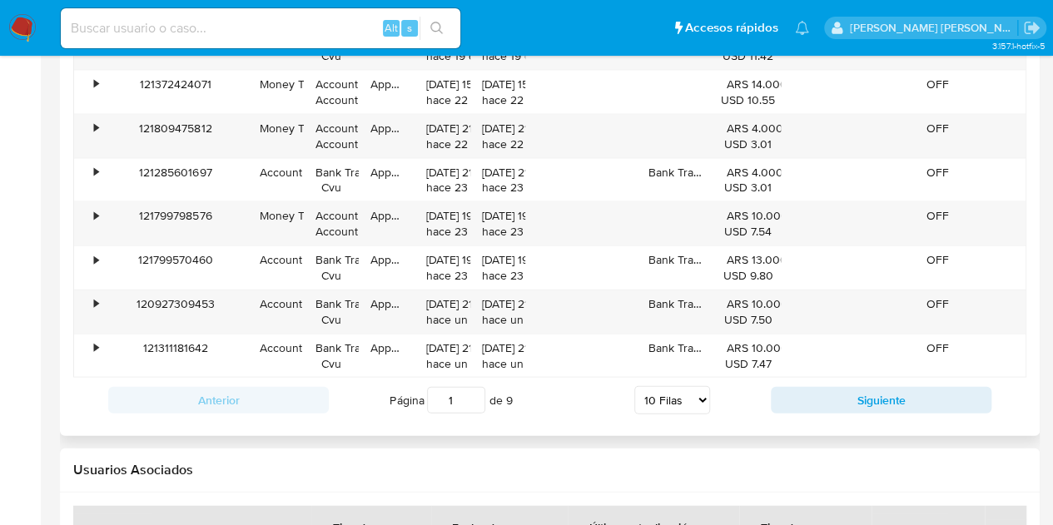
click at [698, 393] on select "5 Filas 10 Filas 20 Filas 25 Filas 50 Filas 100 Filas" at bounding box center [672, 400] width 76 height 28
select select "100"
click at [634, 386] on select "5 Filas 10 Filas 20 Filas 25 Filas 50 Filas 100 Filas" at bounding box center [672, 400] width 76 height 28
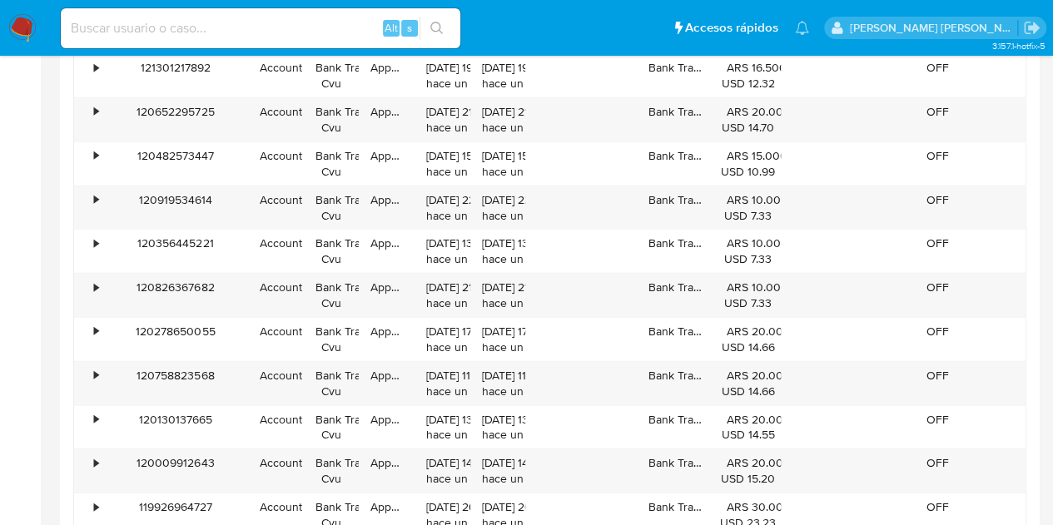
scroll to position [2248, 0]
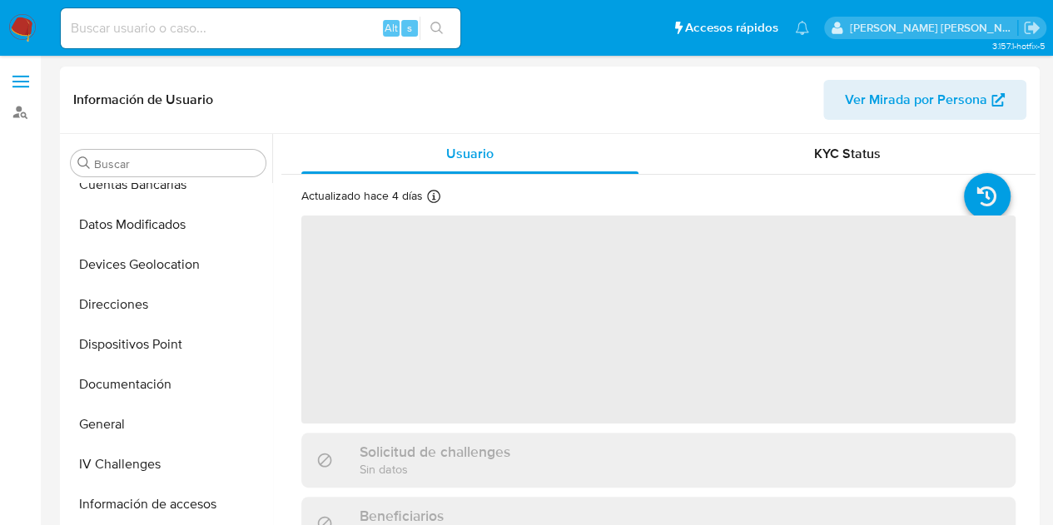
scroll to position [344, 0]
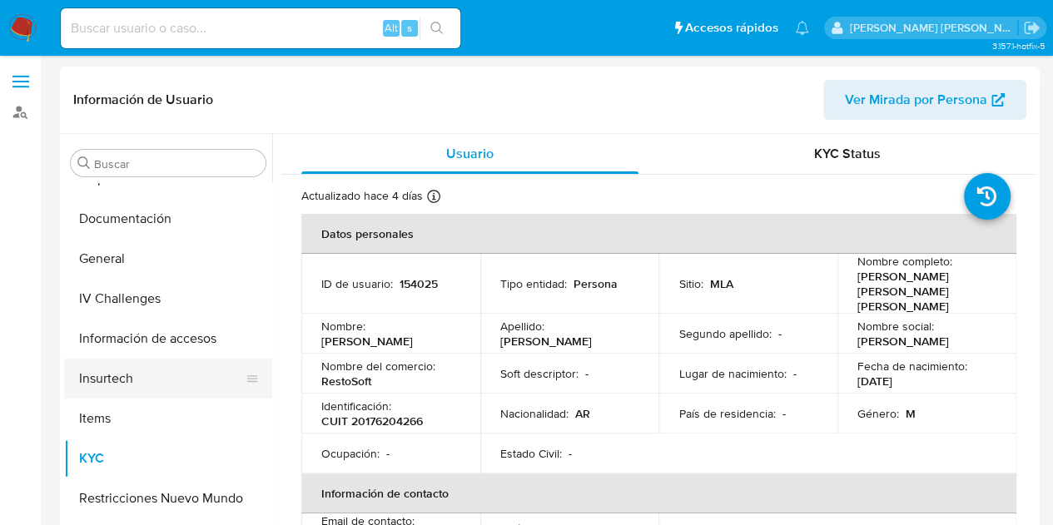
select select "10"
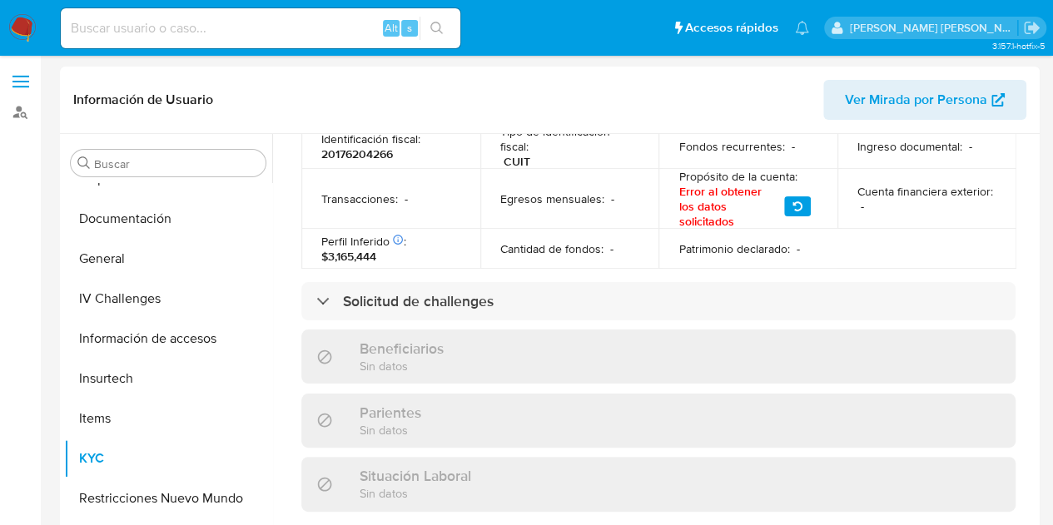
scroll to position [474, 0]
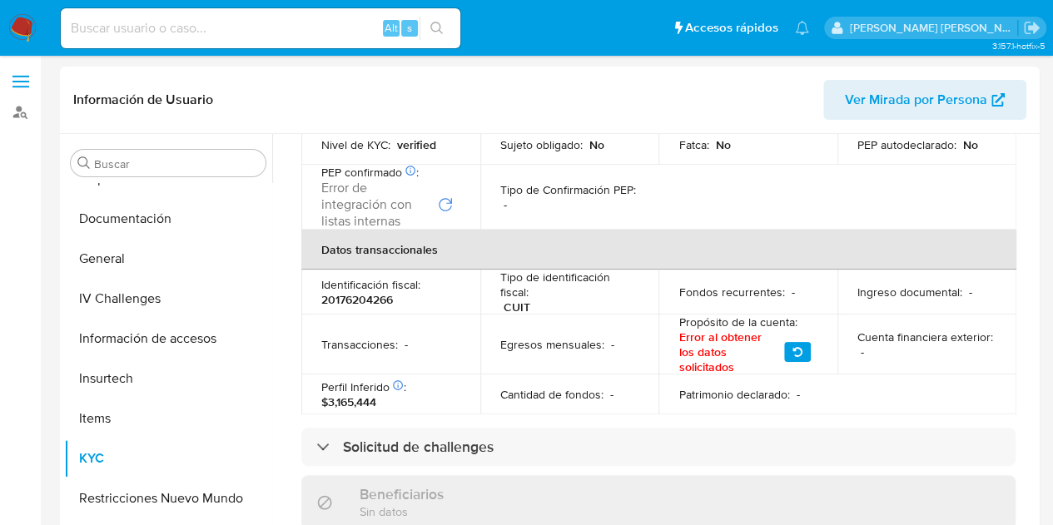
click at [796, 347] on icon "button" at bounding box center [798, 352] width 10 height 10
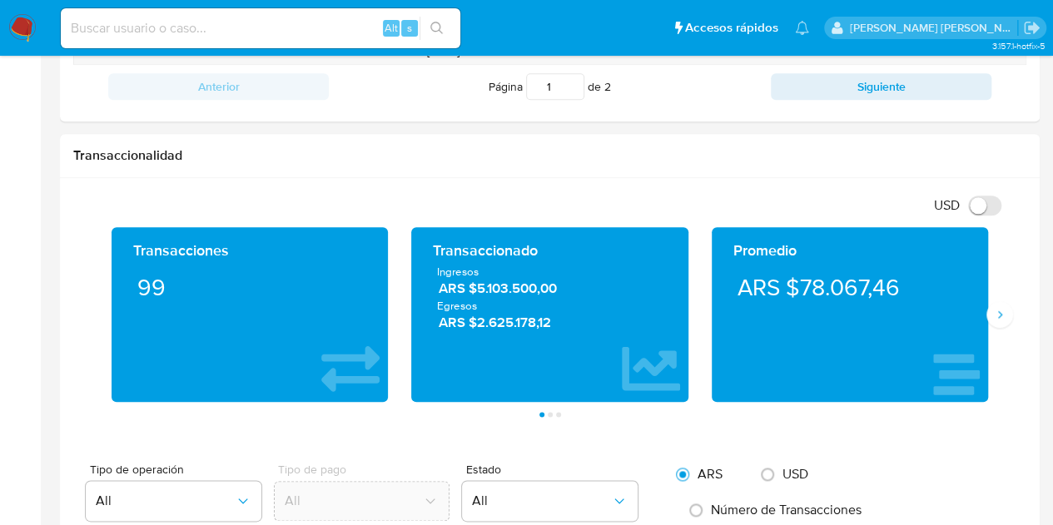
scroll to position [833, 0]
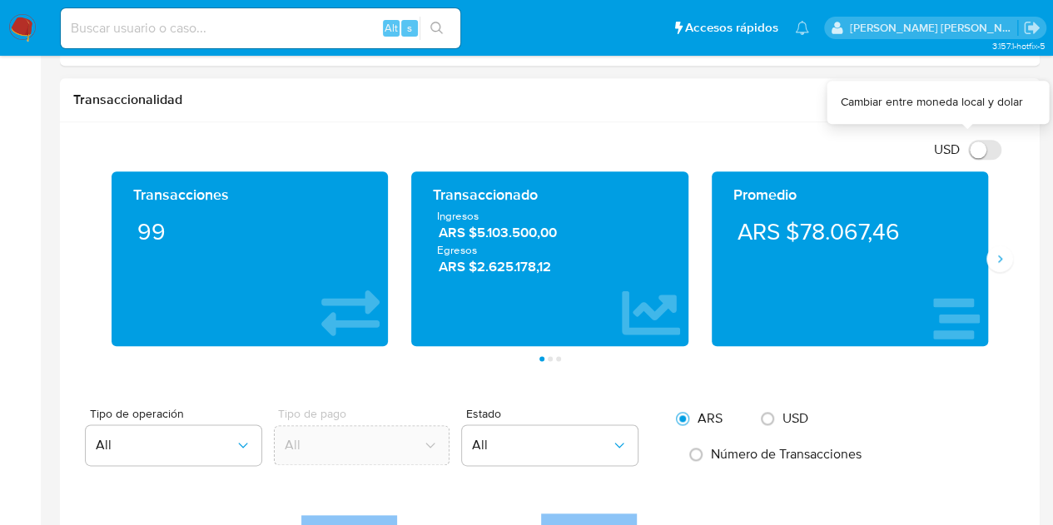
click at [983, 156] on input "USD" at bounding box center [984, 150] width 33 height 20
checkbox input "true"
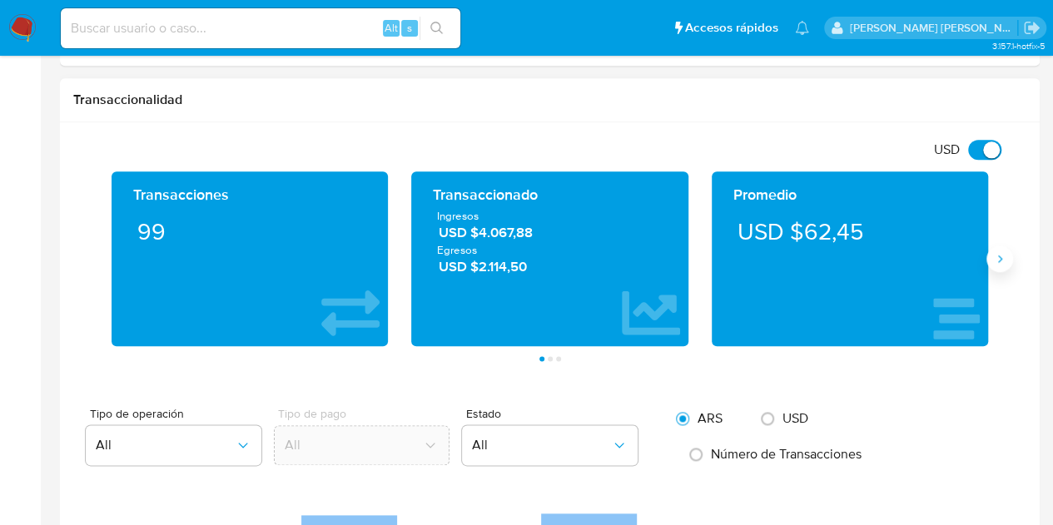
click at [1003, 261] on icon "Siguiente" at bounding box center [999, 258] width 13 height 13
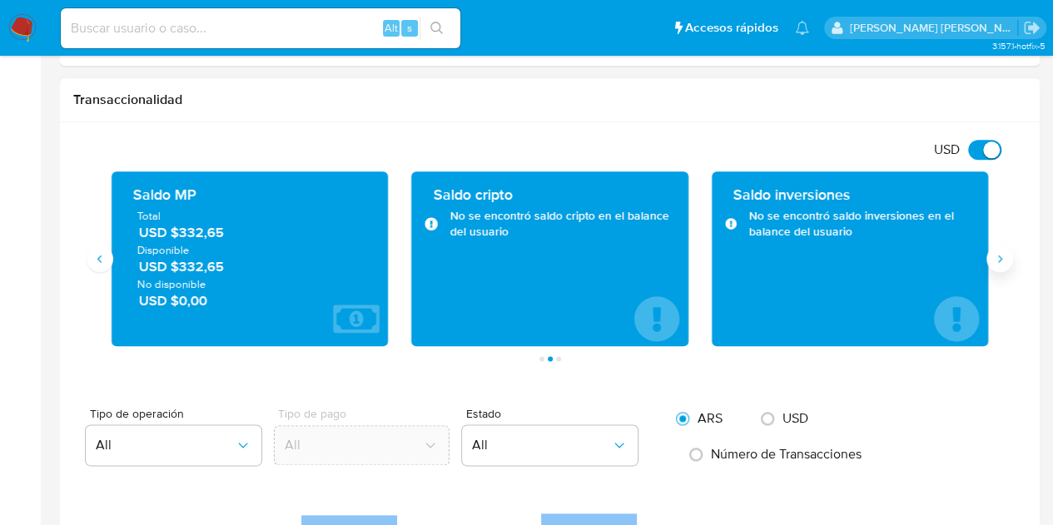
click at [1003, 261] on icon "Siguiente" at bounding box center [999, 258] width 13 height 13
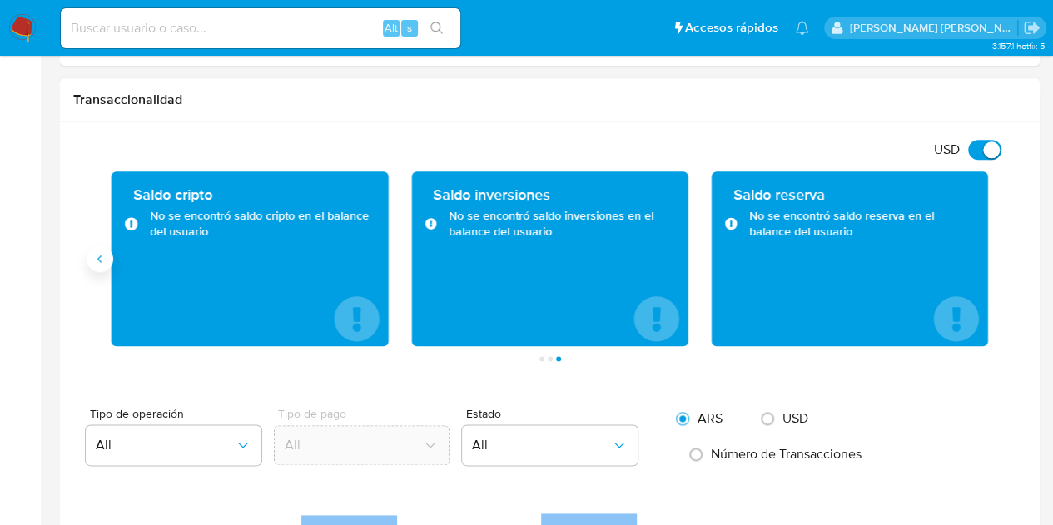
click at [107, 260] on button "Anterior" at bounding box center [100, 259] width 27 height 27
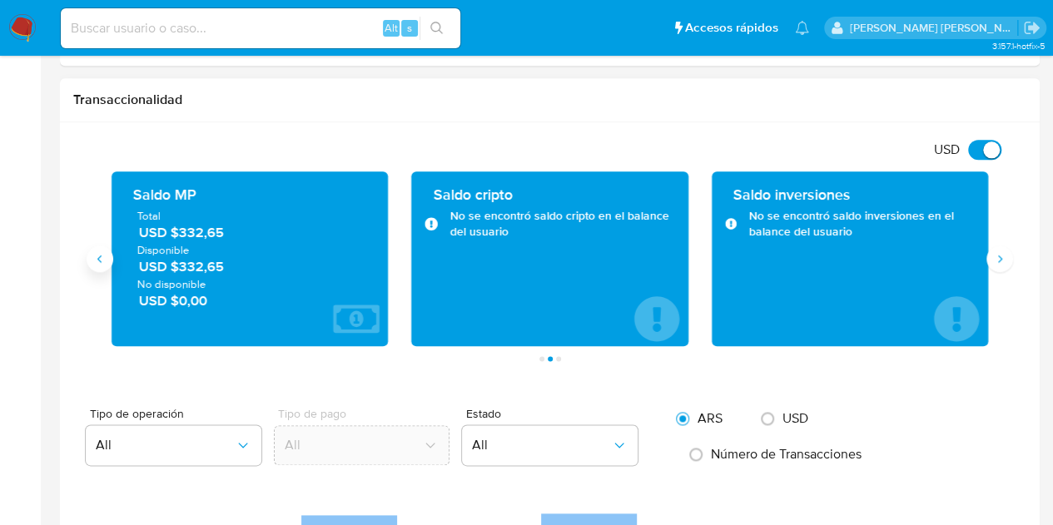
click at [105, 260] on icon "Anterior" at bounding box center [99, 258] width 13 height 13
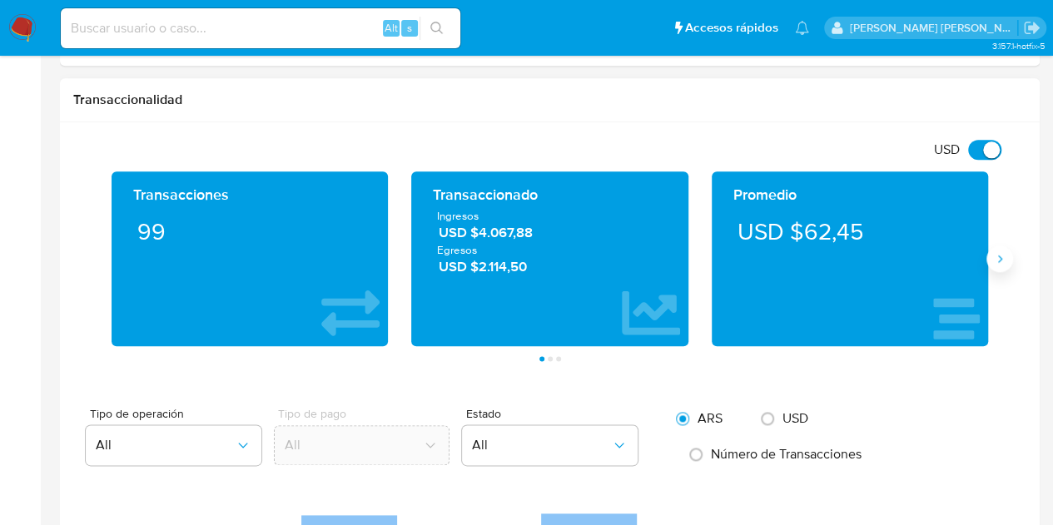
click at [994, 262] on button "Siguiente" at bounding box center [1000, 259] width 27 height 27
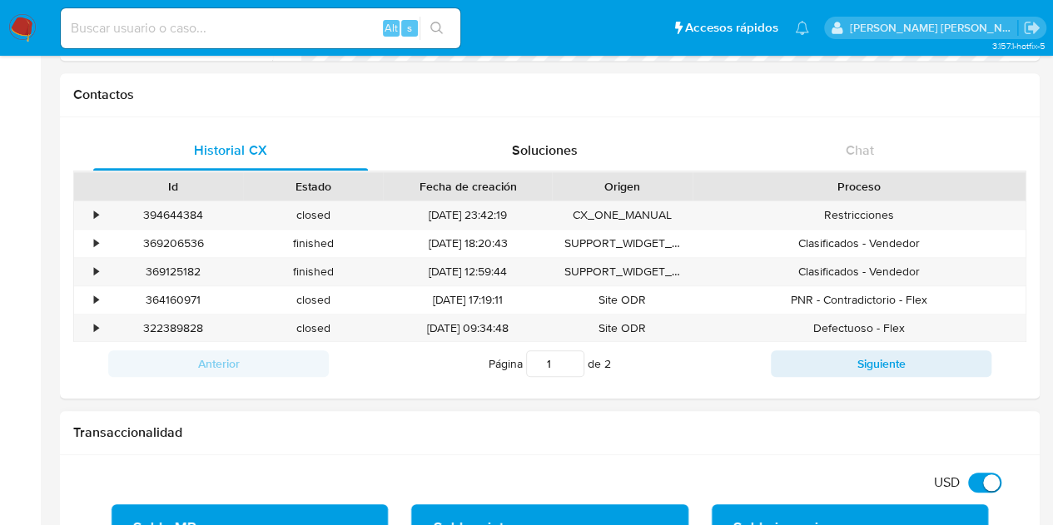
scroll to position [916, 0]
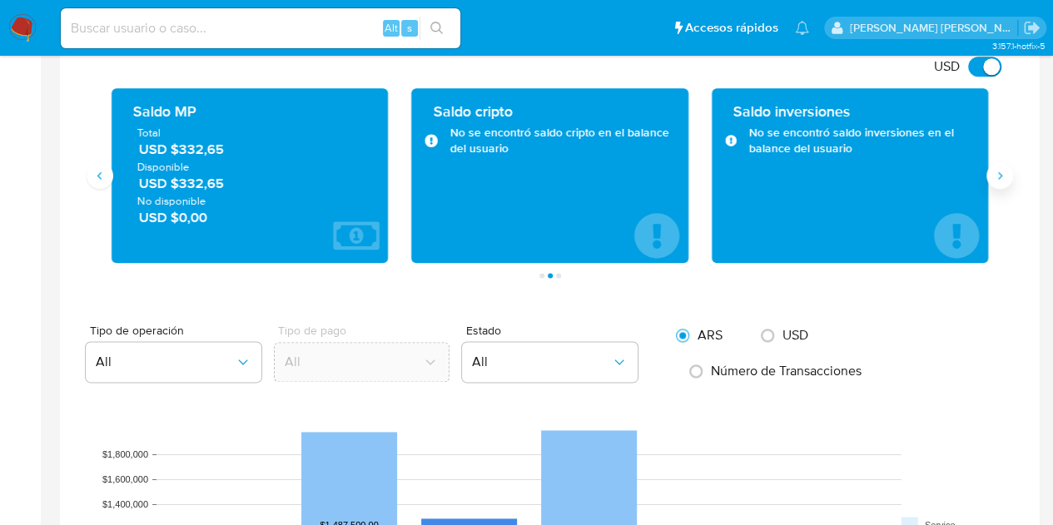
click at [998, 183] on button "Siguiente" at bounding box center [1000, 175] width 27 height 27
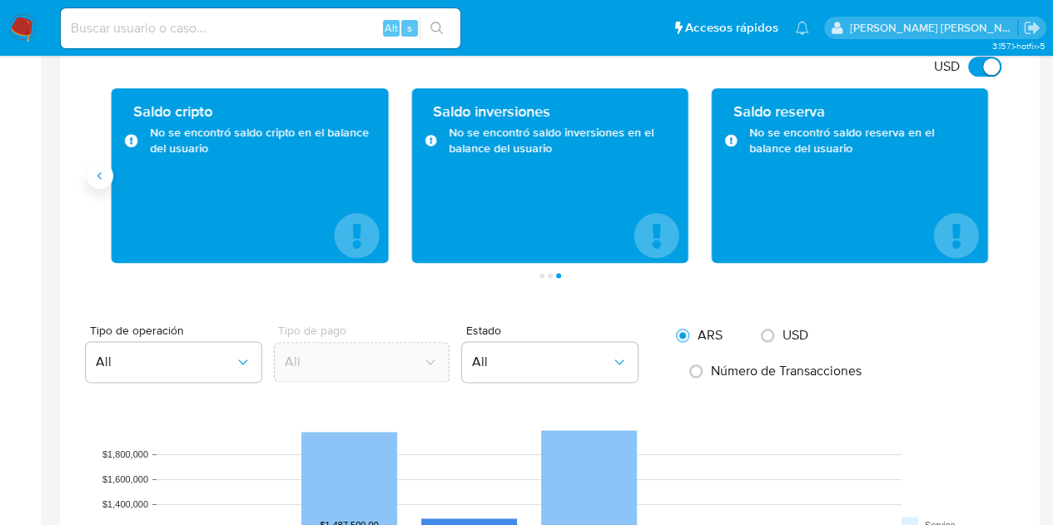
click at [107, 182] on button "Anterior" at bounding box center [100, 175] width 27 height 27
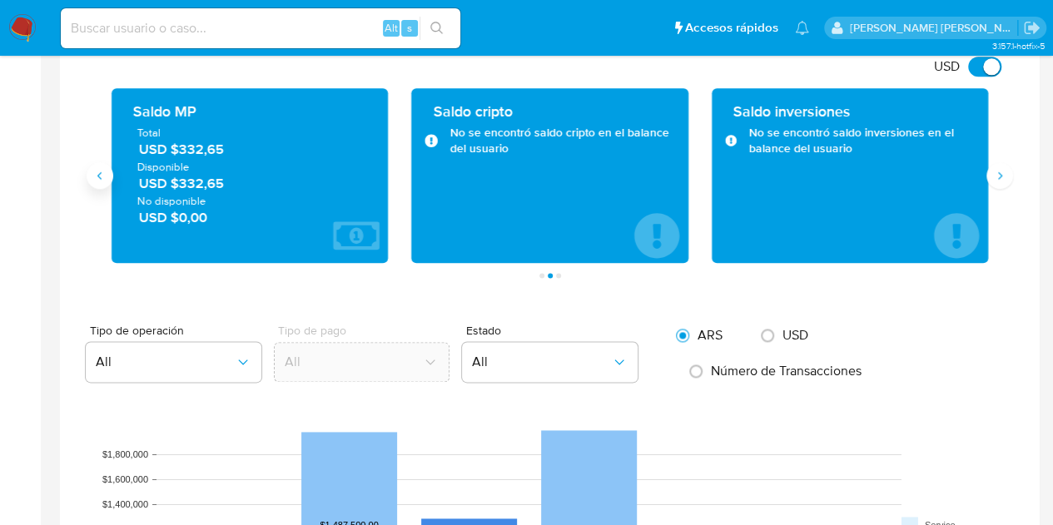
click at [106, 182] on button "Anterior" at bounding box center [100, 175] width 27 height 27
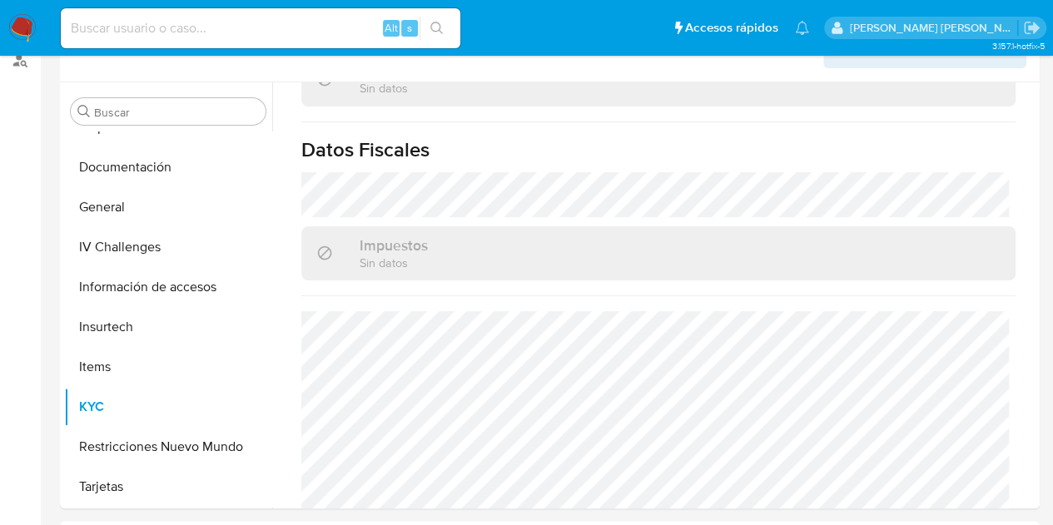
scroll to position [46, 0]
